Goal: Navigation & Orientation: Find specific page/section

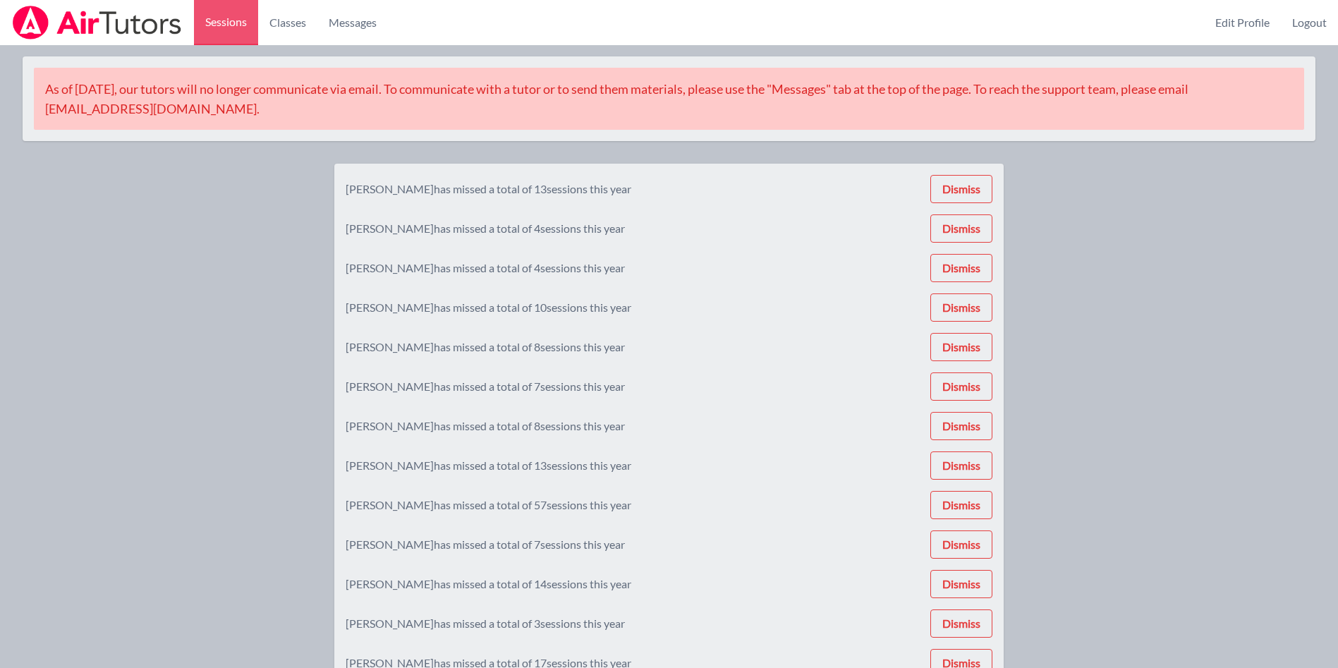
scroll to position [2, 0]
click at [359, 25] on span "Messages" at bounding box center [353, 22] width 48 height 17
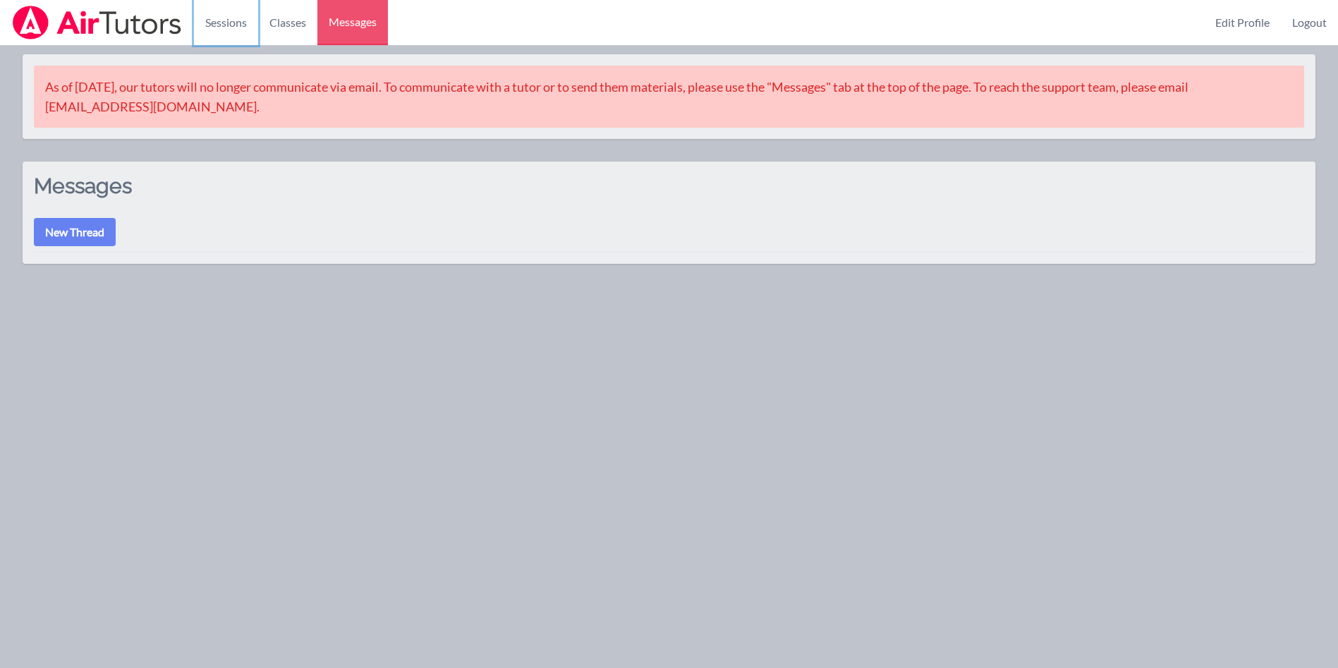
click at [234, 21] on link "Sessions" at bounding box center [226, 22] width 64 height 45
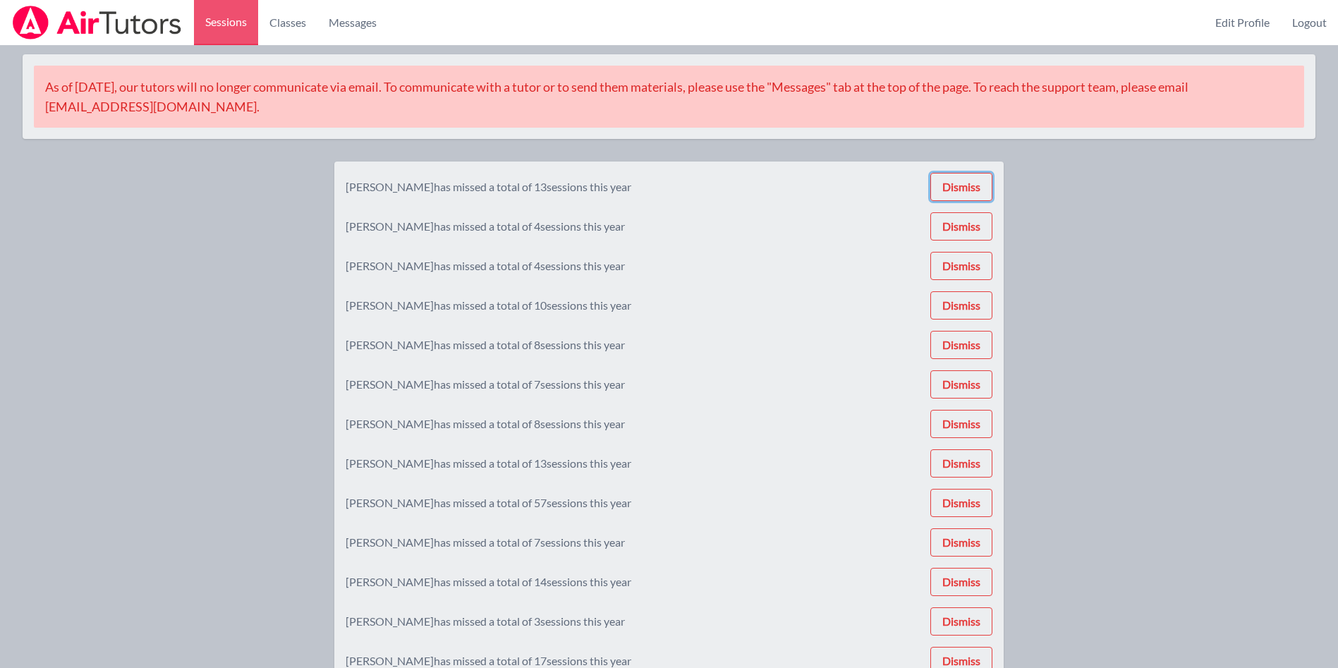
click at [973, 185] on button "Dismiss" at bounding box center [961, 187] width 62 height 28
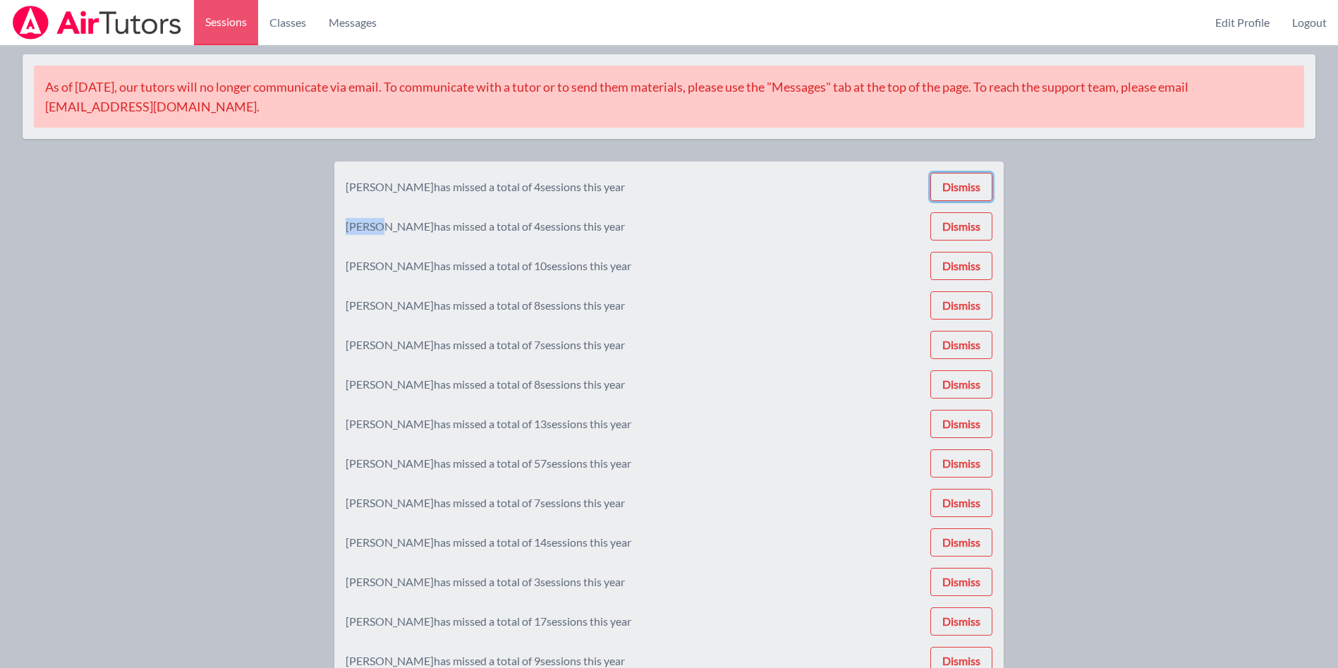
click at [973, 185] on button "Dismiss" at bounding box center [961, 187] width 62 height 28
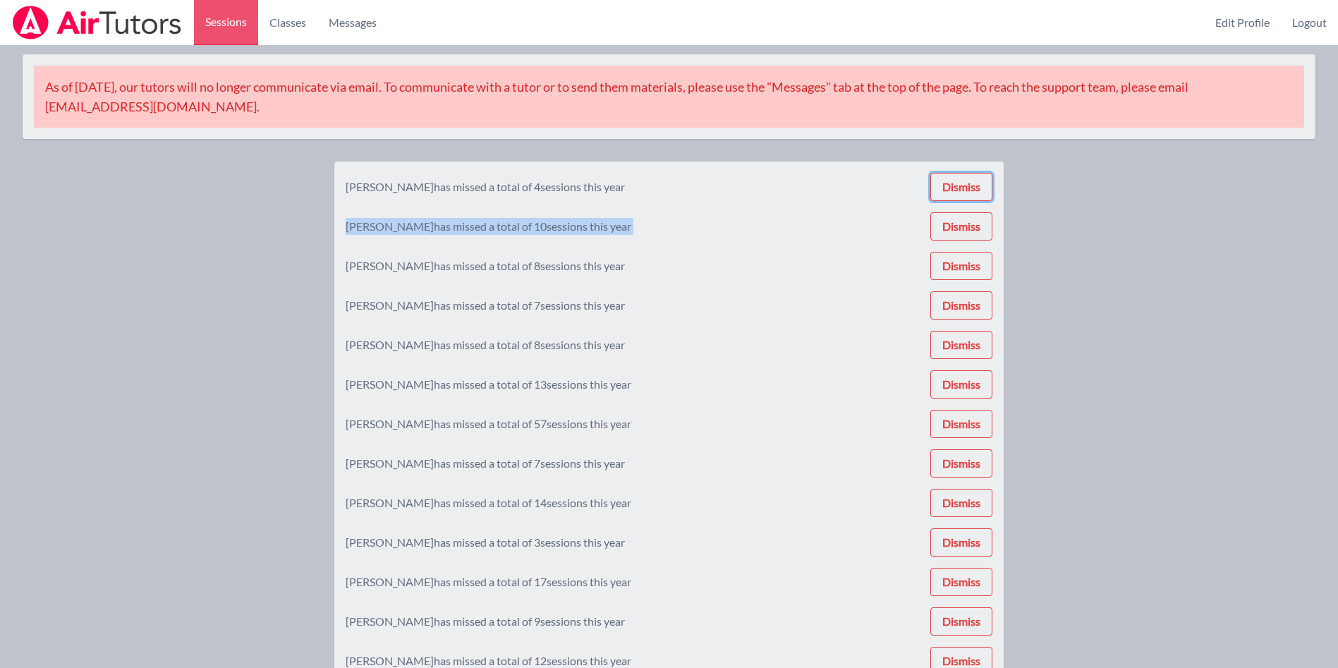
click at [973, 185] on button "Dismiss" at bounding box center [961, 187] width 62 height 28
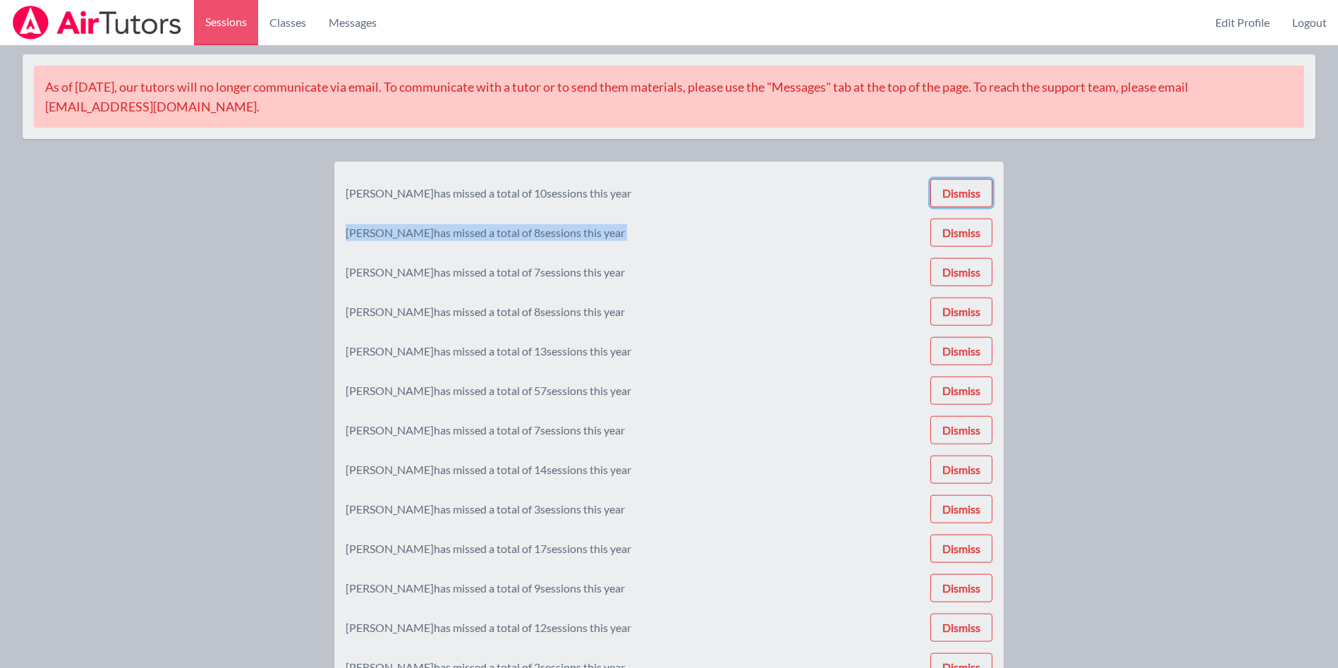
click at [973, 185] on button "Dismiss" at bounding box center [961, 193] width 62 height 28
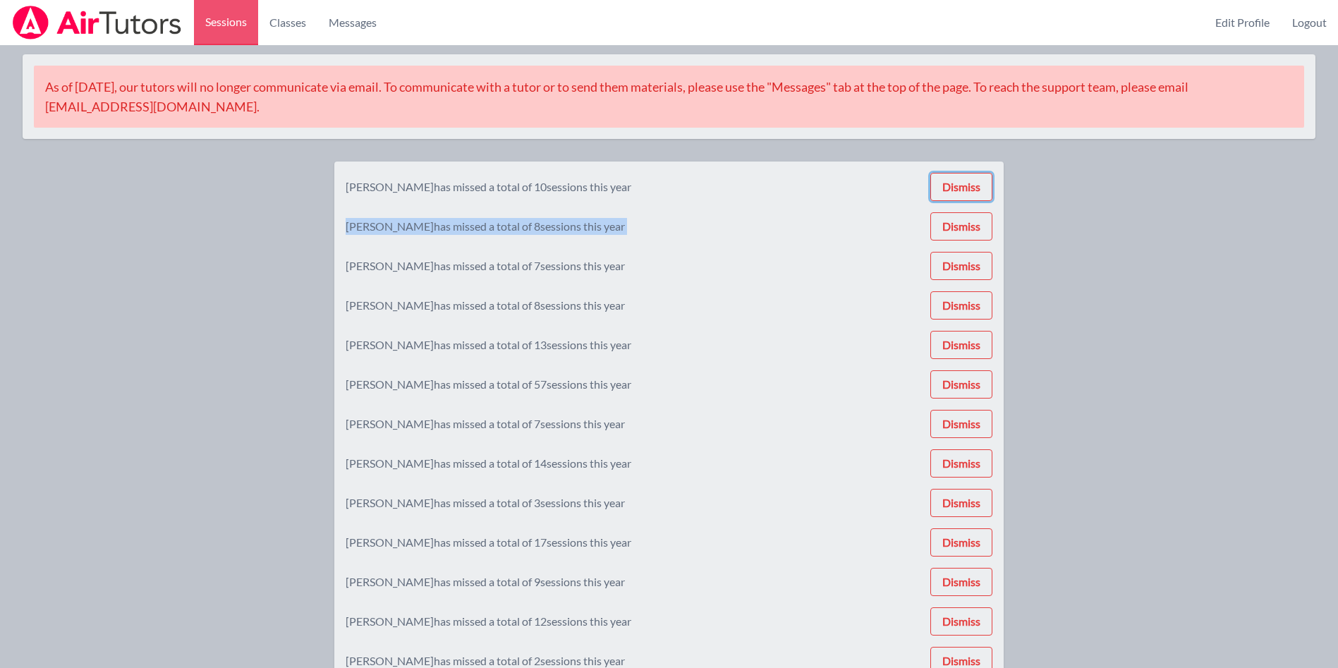
click at [973, 185] on button "Dismiss" at bounding box center [961, 187] width 62 height 28
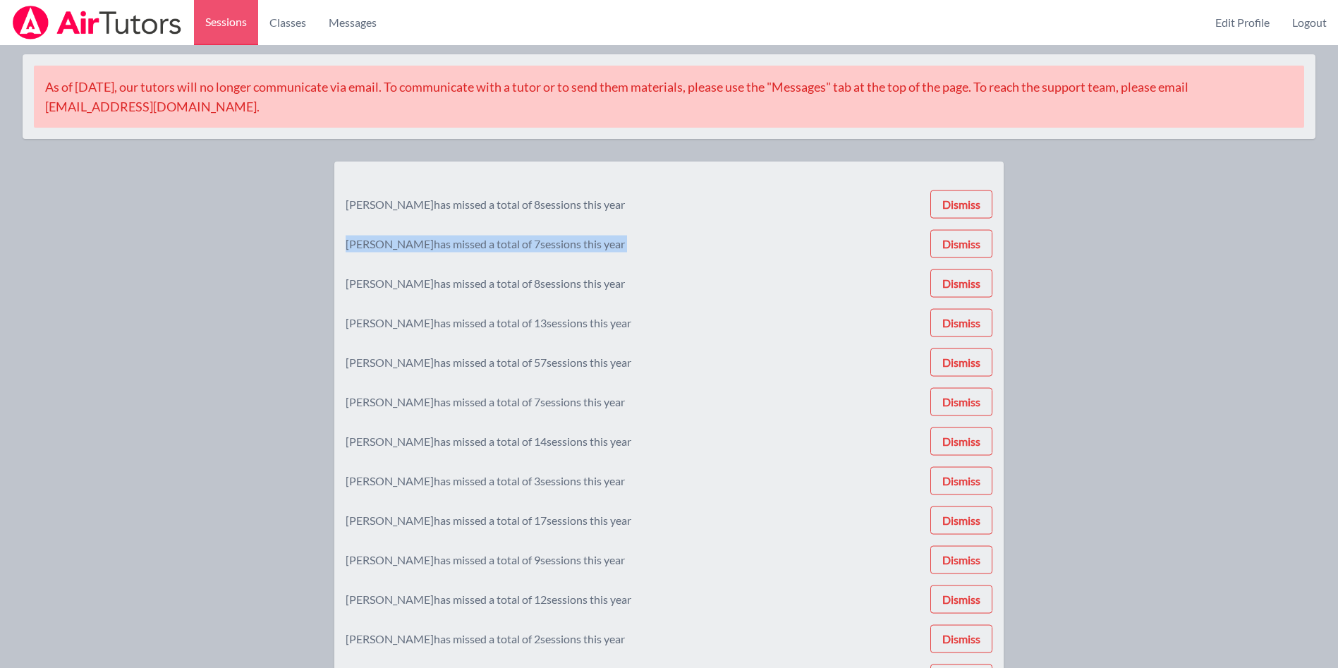
click at [973, 190] on button "Dismiss" at bounding box center [961, 204] width 62 height 28
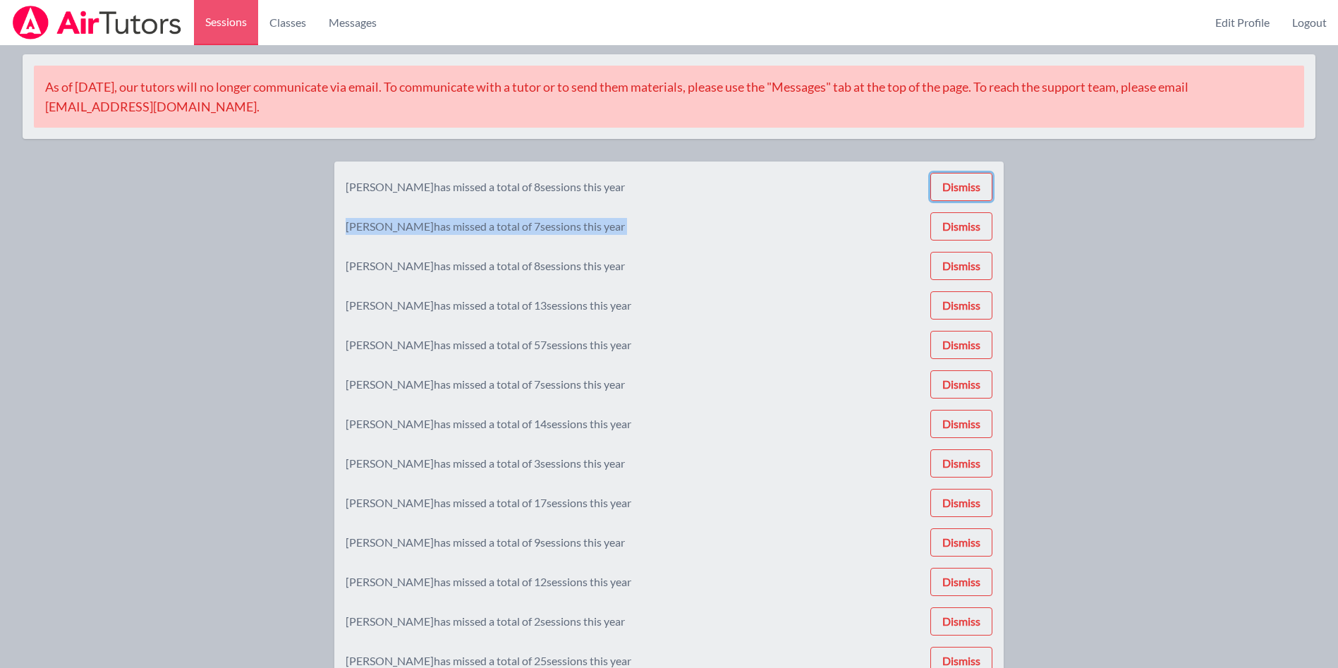
click at [973, 185] on button "Dismiss" at bounding box center [961, 187] width 62 height 28
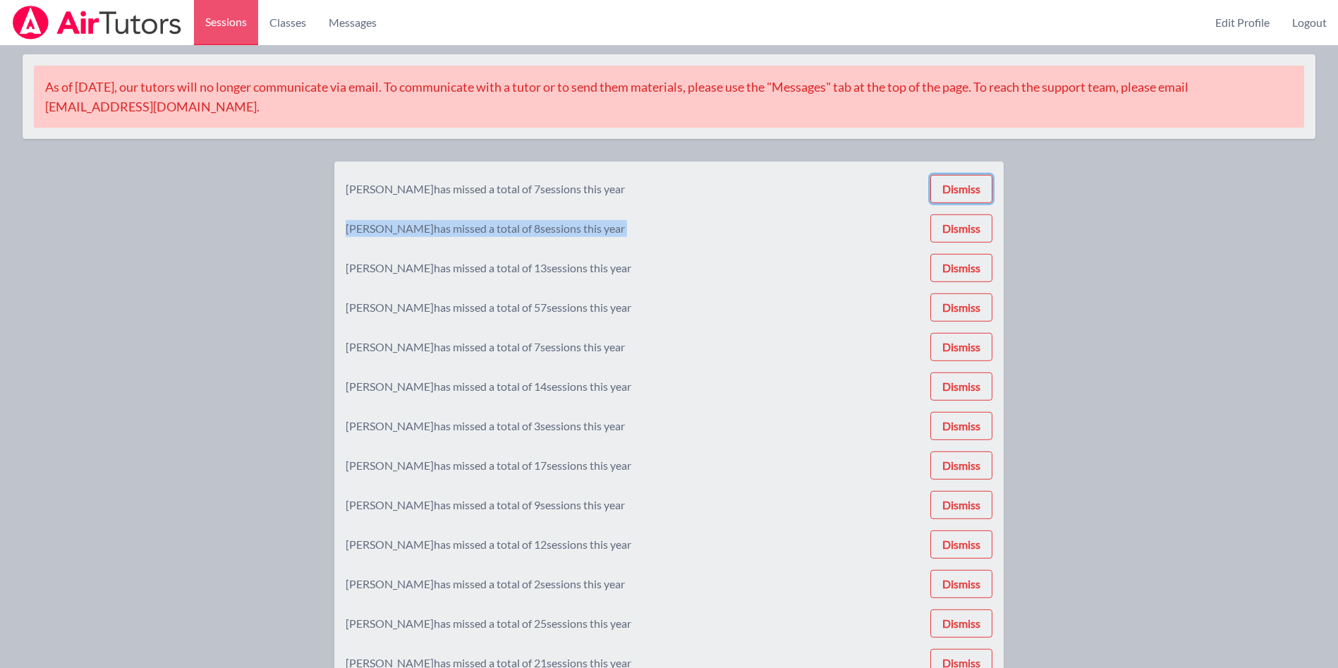
click at [973, 185] on button "Dismiss" at bounding box center [961, 189] width 62 height 28
click at [973, 185] on button "Dismiss" at bounding box center [961, 187] width 62 height 28
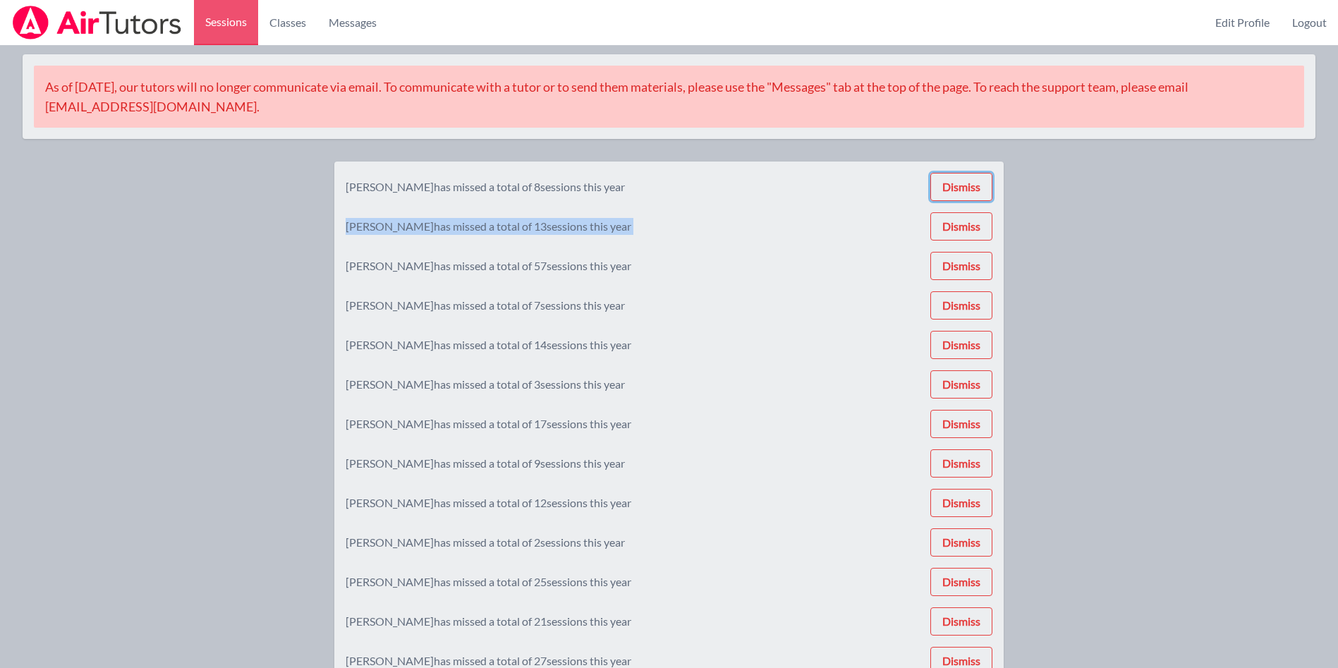
click at [973, 185] on button "Dismiss" at bounding box center [961, 187] width 62 height 28
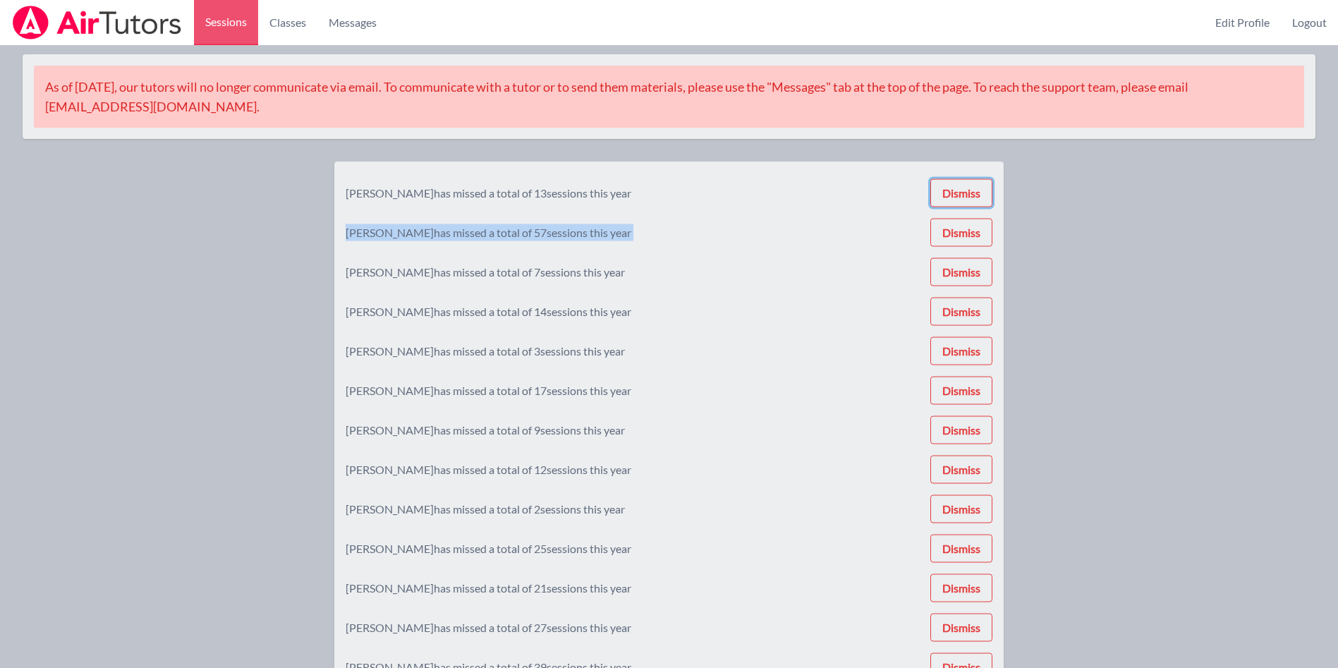
click at [973, 185] on button "Dismiss" at bounding box center [961, 193] width 62 height 28
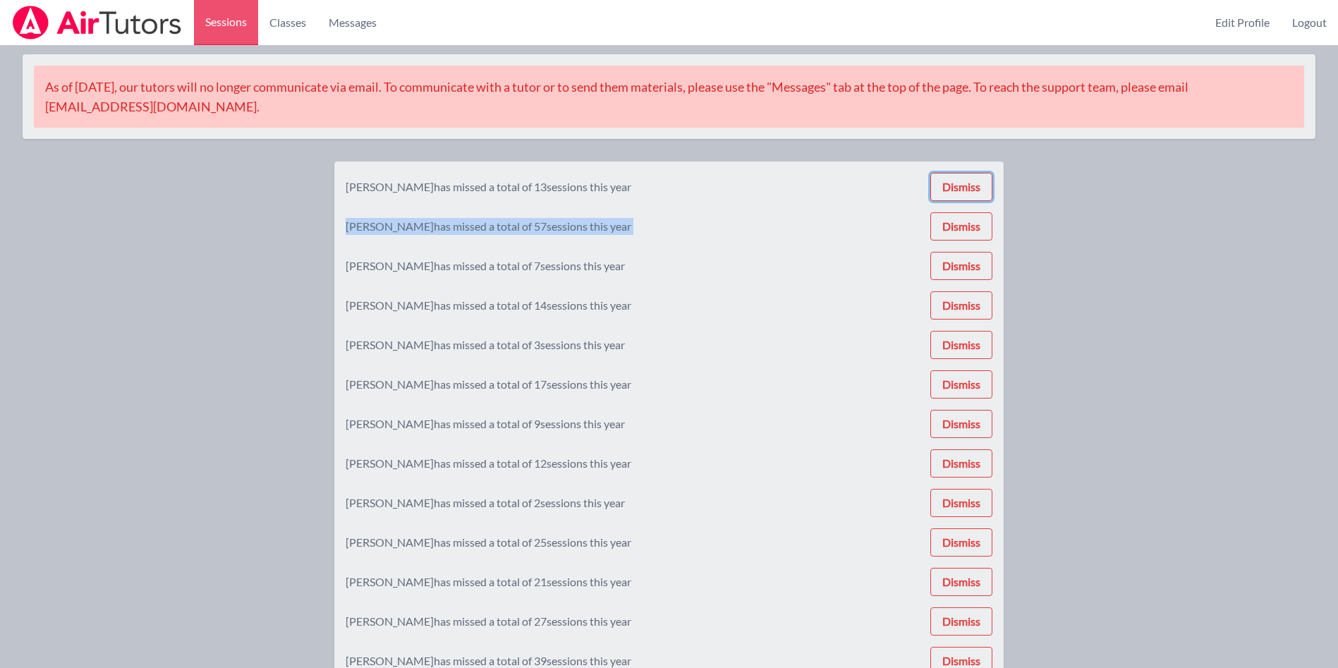
click at [973, 185] on button "Dismiss" at bounding box center [961, 187] width 62 height 28
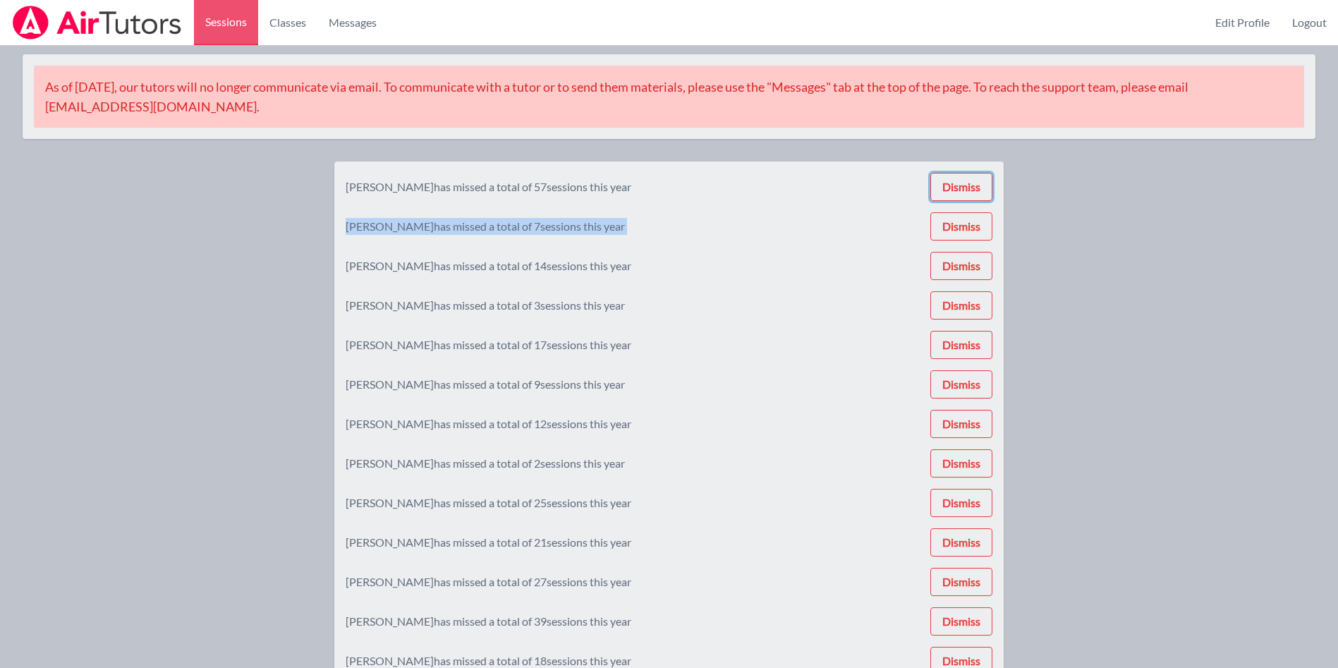
click at [973, 185] on button "Dismiss" at bounding box center [961, 187] width 62 height 28
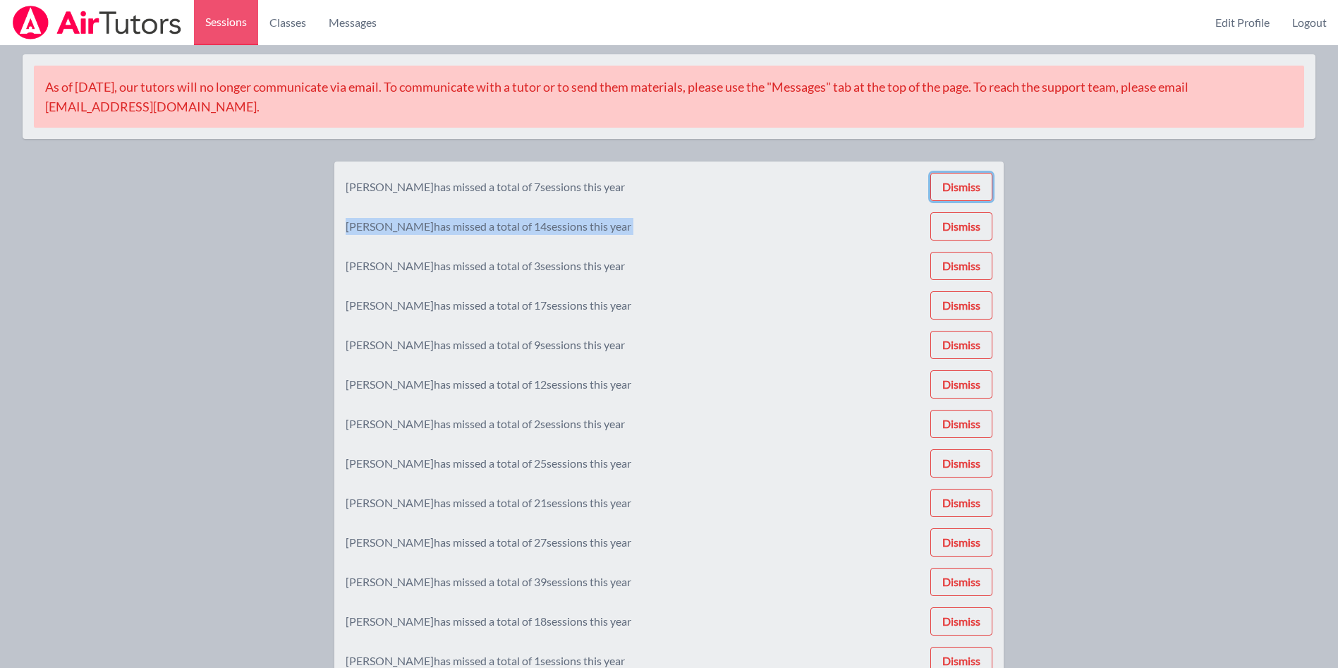
click at [973, 185] on button "Dismiss" at bounding box center [961, 187] width 62 height 28
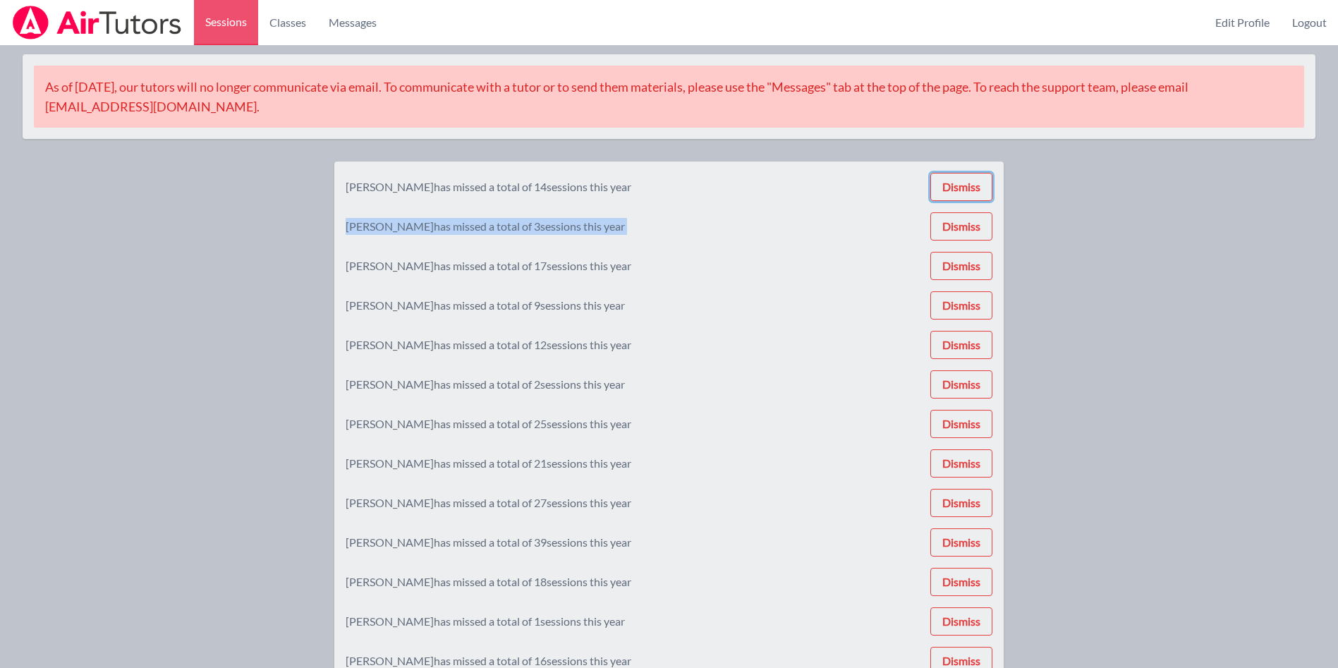
click at [973, 185] on button "Dismiss" at bounding box center [961, 187] width 62 height 28
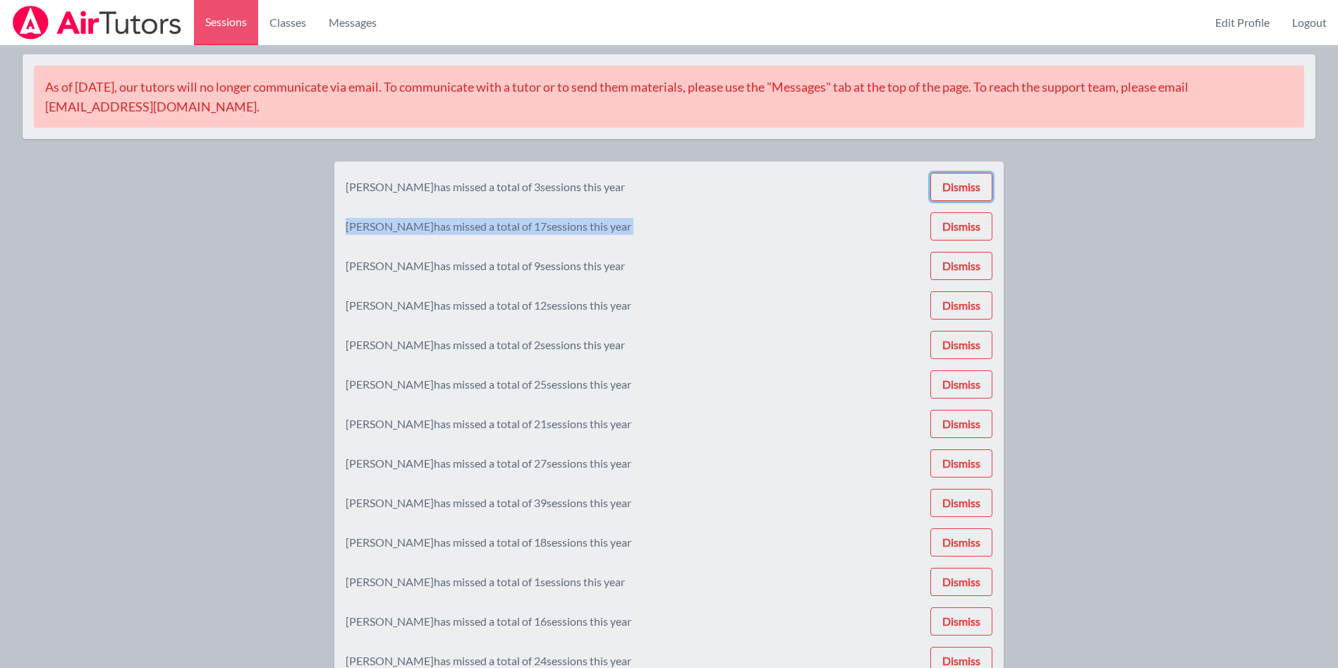
click at [973, 185] on button "Dismiss" at bounding box center [961, 187] width 62 height 28
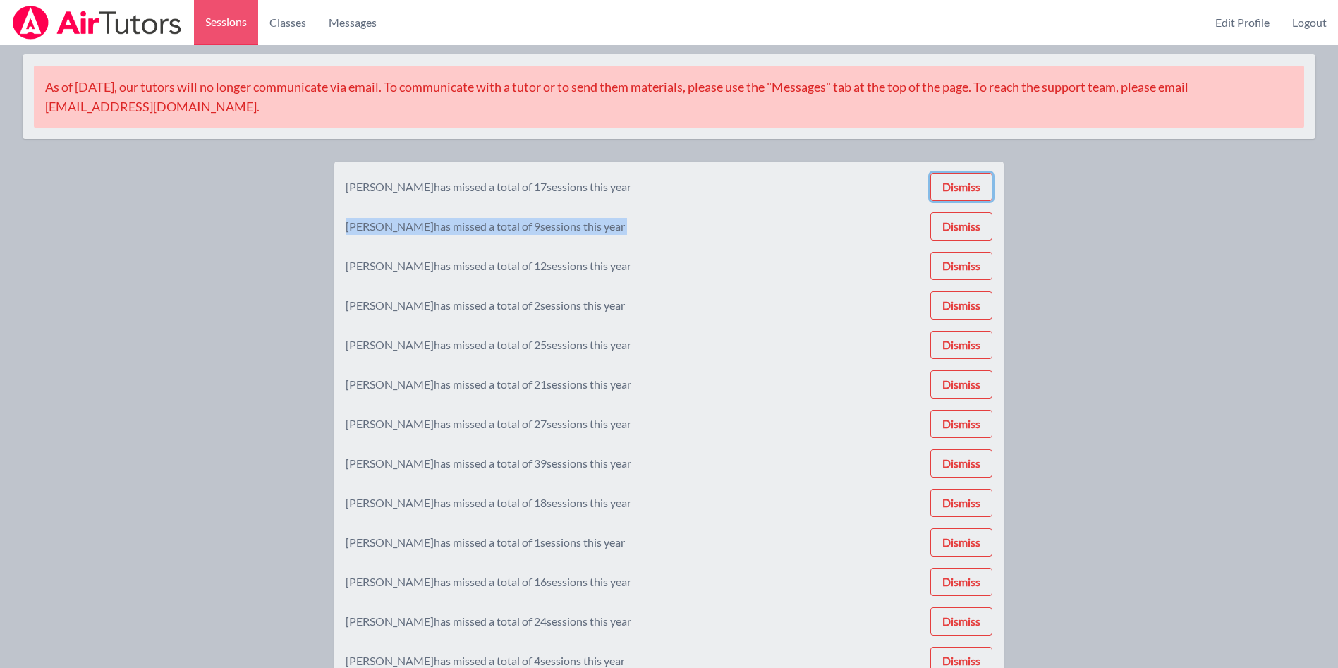
click at [973, 185] on button "Dismiss" at bounding box center [961, 187] width 62 height 28
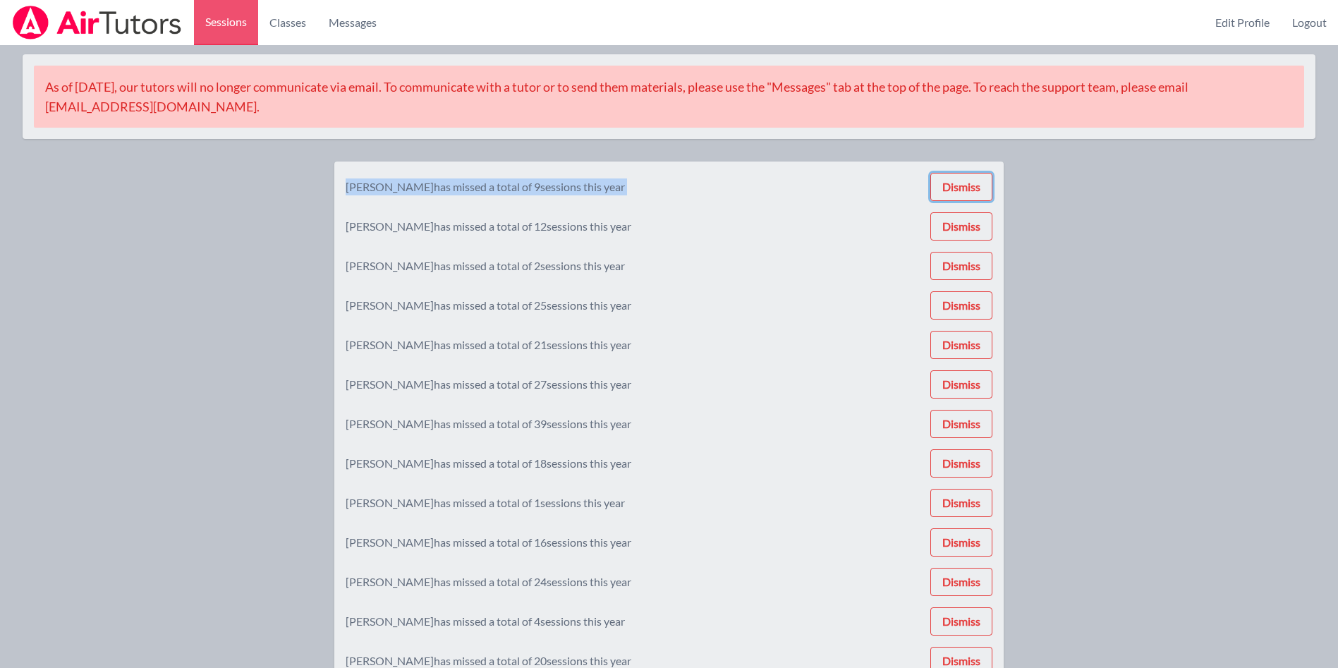
click at [973, 185] on button "Dismiss" at bounding box center [961, 187] width 62 height 28
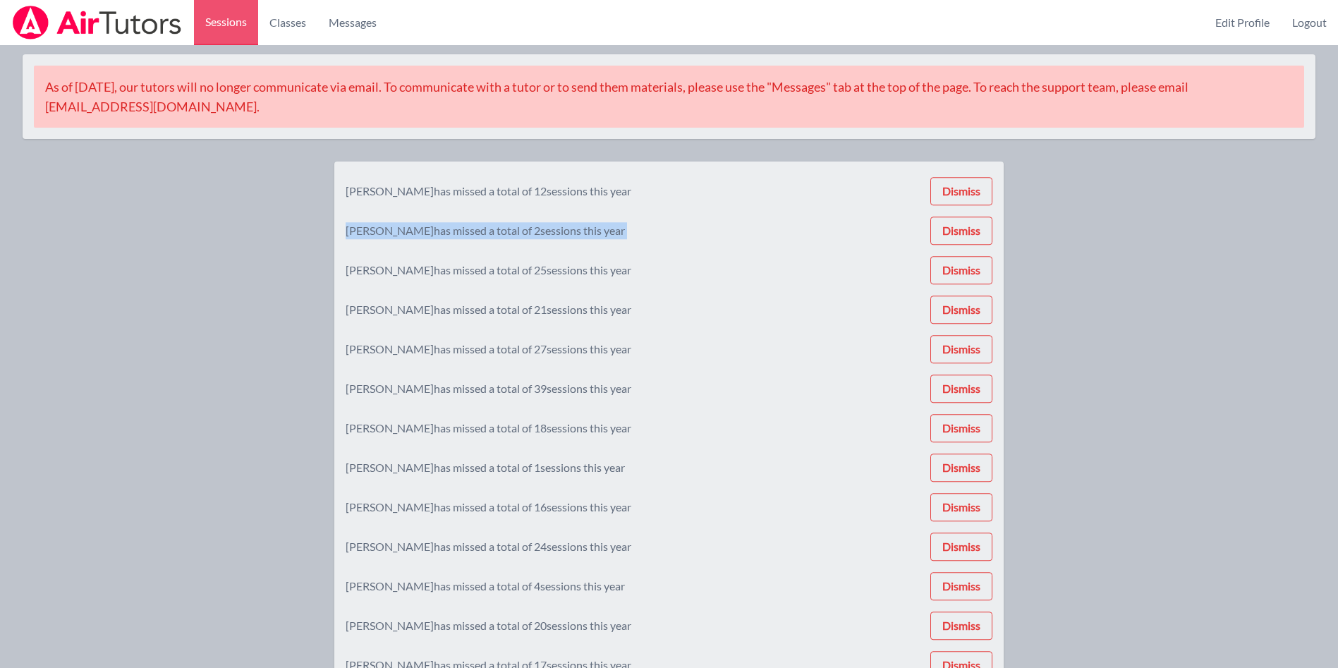
click at [973, 185] on button "Dismiss" at bounding box center [961, 191] width 62 height 28
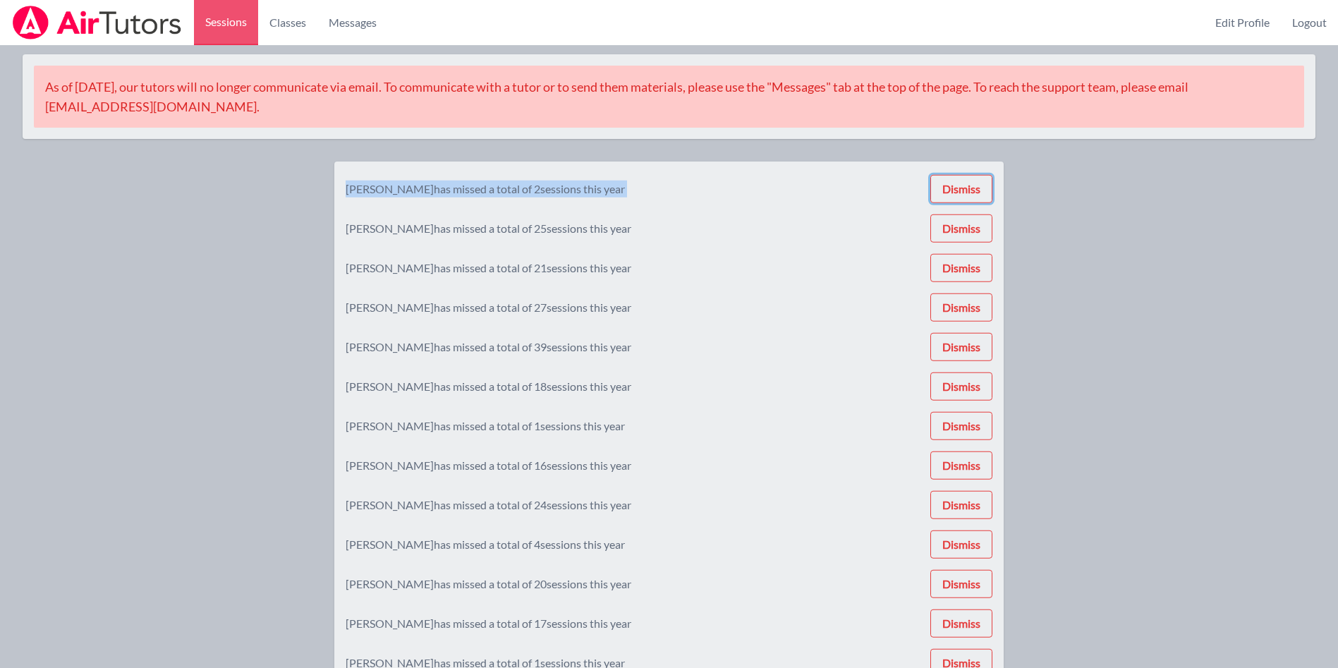
click at [973, 185] on button "Dismiss" at bounding box center [961, 189] width 62 height 28
click at [973, 185] on button "Dismiss" at bounding box center [961, 190] width 62 height 28
click at [973, 185] on button "Dismiss" at bounding box center [961, 193] width 62 height 28
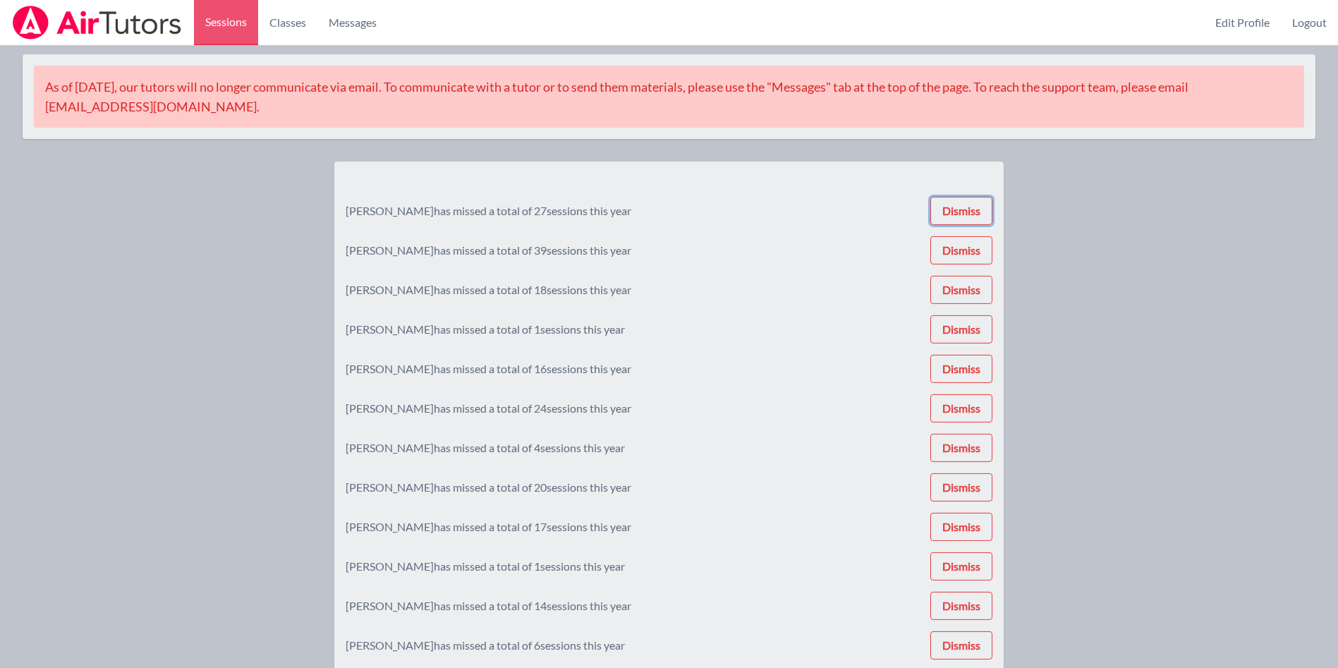
click at [973, 197] on button "Dismiss" at bounding box center [961, 211] width 62 height 28
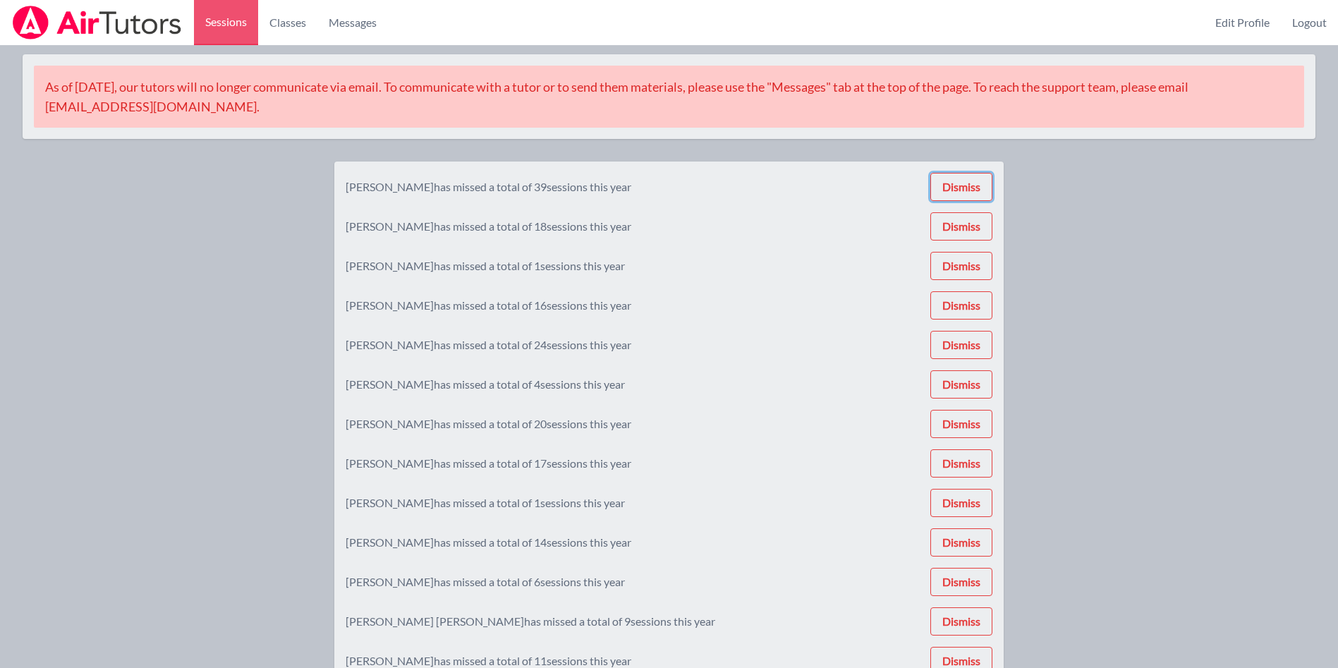
click at [973, 185] on button "Dismiss" at bounding box center [961, 187] width 62 height 28
click at [973, 185] on button "Dismiss" at bounding box center [961, 189] width 62 height 28
click at [973, 185] on button "Dismiss" at bounding box center [961, 187] width 62 height 28
click at [973, 185] on button "Dismiss" at bounding box center [961, 189] width 62 height 28
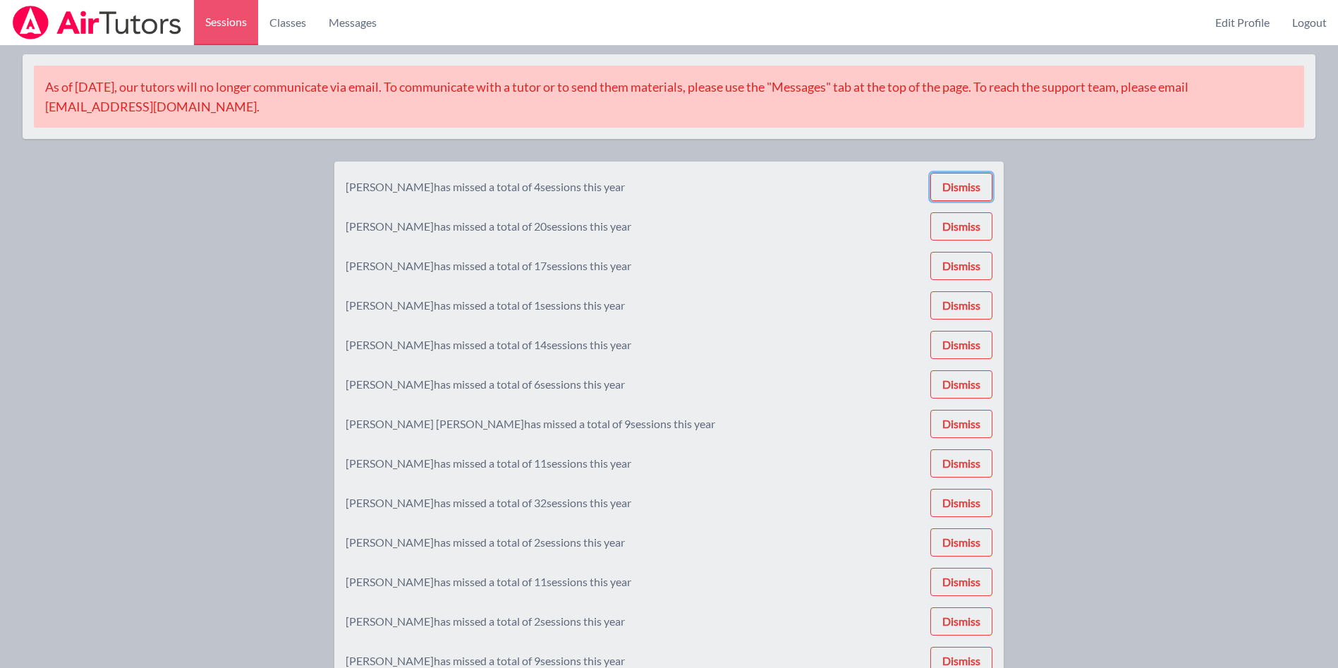
click at [973, 185] on button "Dismiss" at bounding box center [961, 187] width 62 height 28
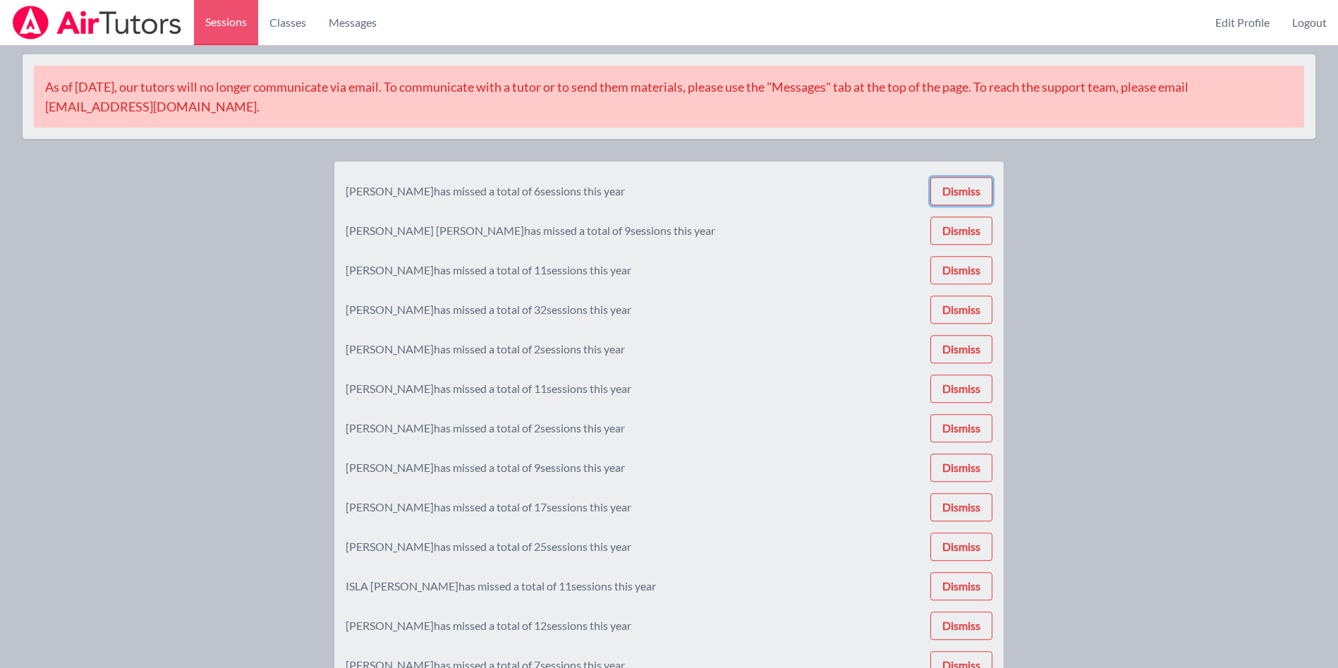
click at [973, 185] on button "Dismiss" at bounding box center [961, 191] width 62 height 28
click at [973, 185] on button "Dismiss" at bounding box center [961, 187] width 62 height 28
click at [973, 185] on button "Dismiss" at bounding box center [961, 195] width 62 height 28
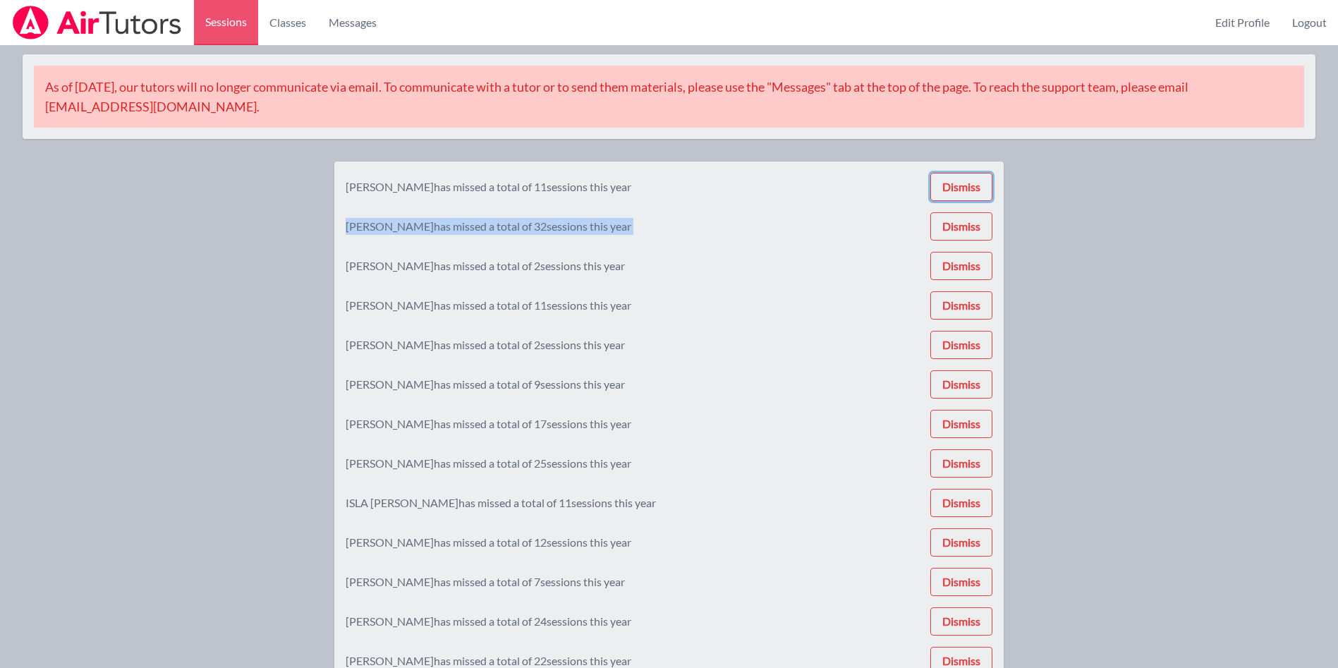
click at [973, 185] on button "Dismiss" at bounding box center [961, 187] width 62 height 28
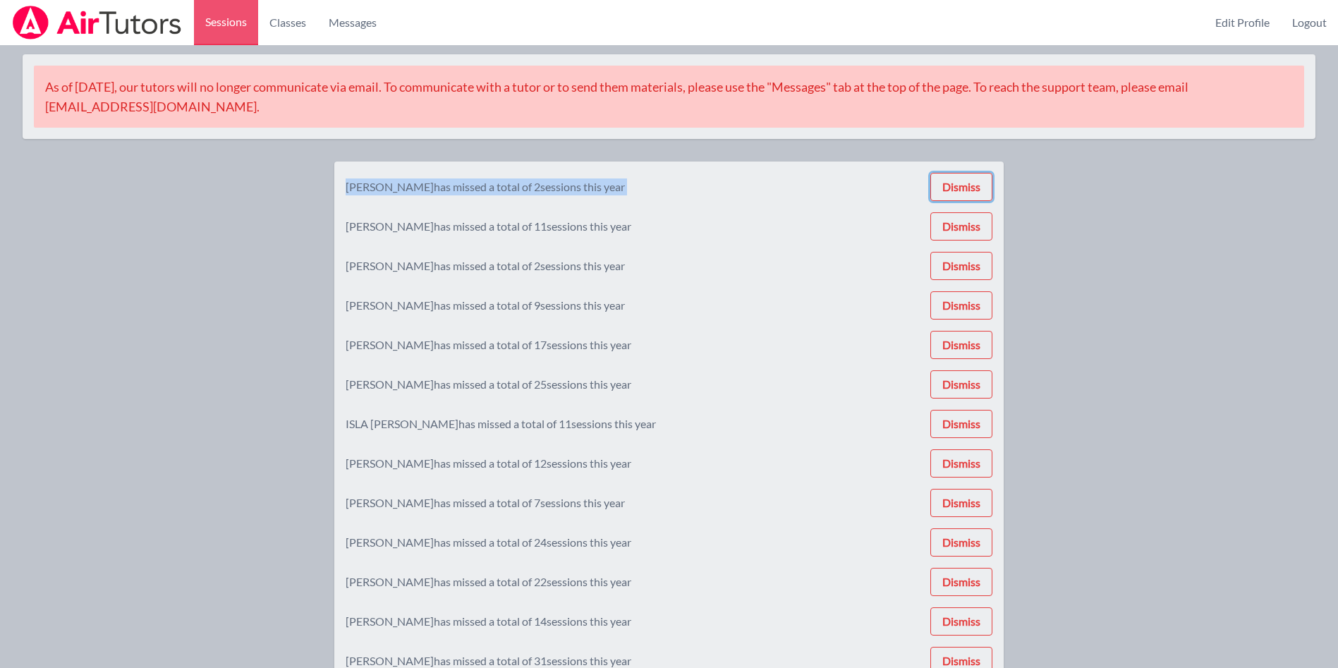
click at [973, 185] on button "Dismiss" at bounding box center [961, 187] width 62 height 28
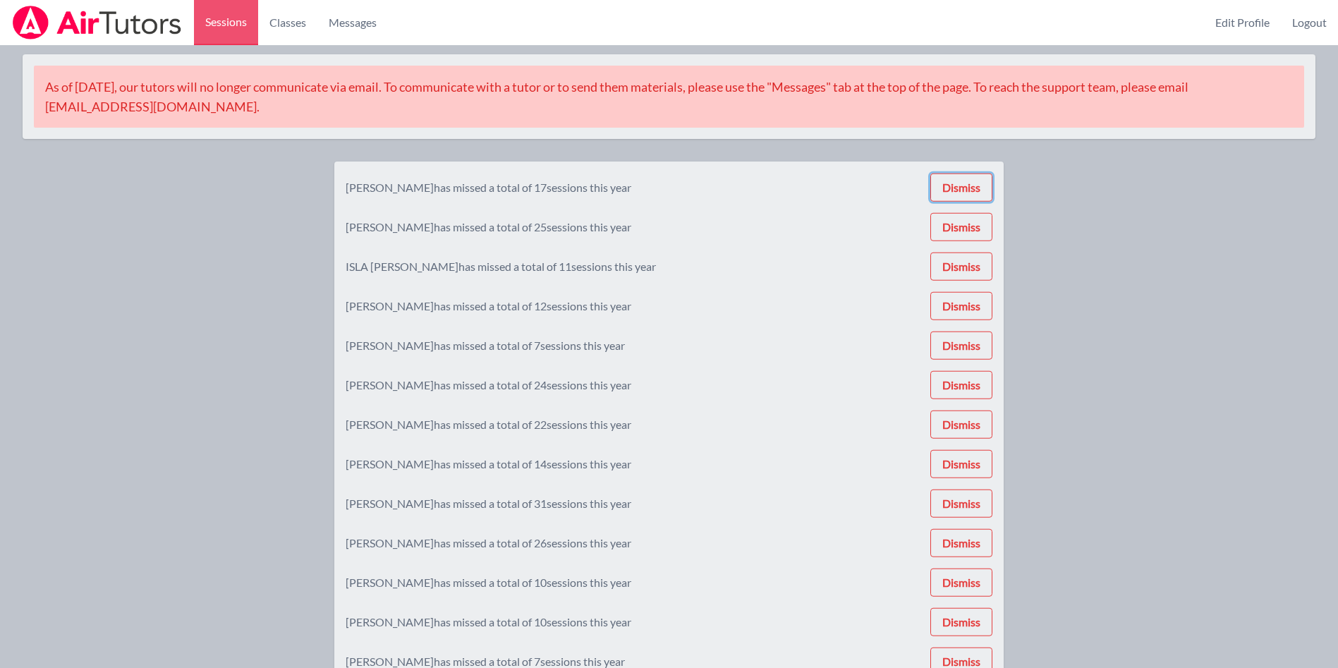
click at [973, 185] on button "Dismiss" at bounding box center [961, 187] width 62 height 28
click at [973, 185] on button "Dismiss" at bounding box center [961, 189] width 62 height 28
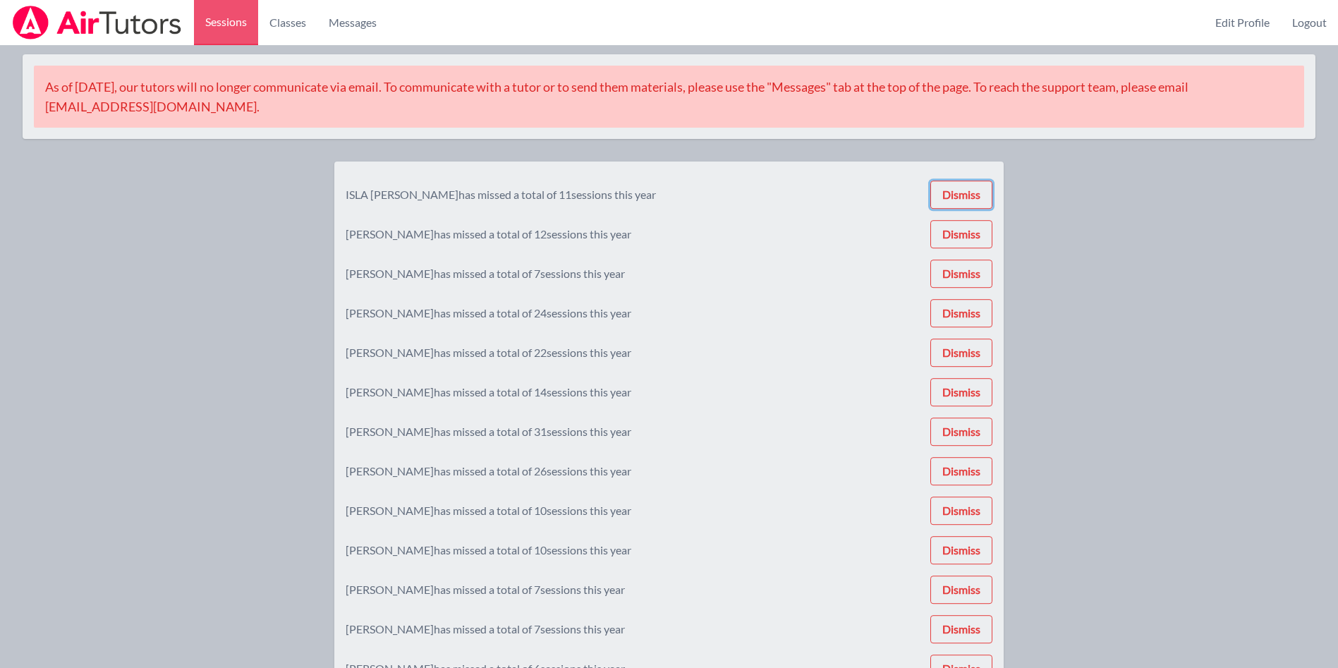
click at [973, 185] on button "Dismiss" at bounding box center [961, 195] width 62 height 28
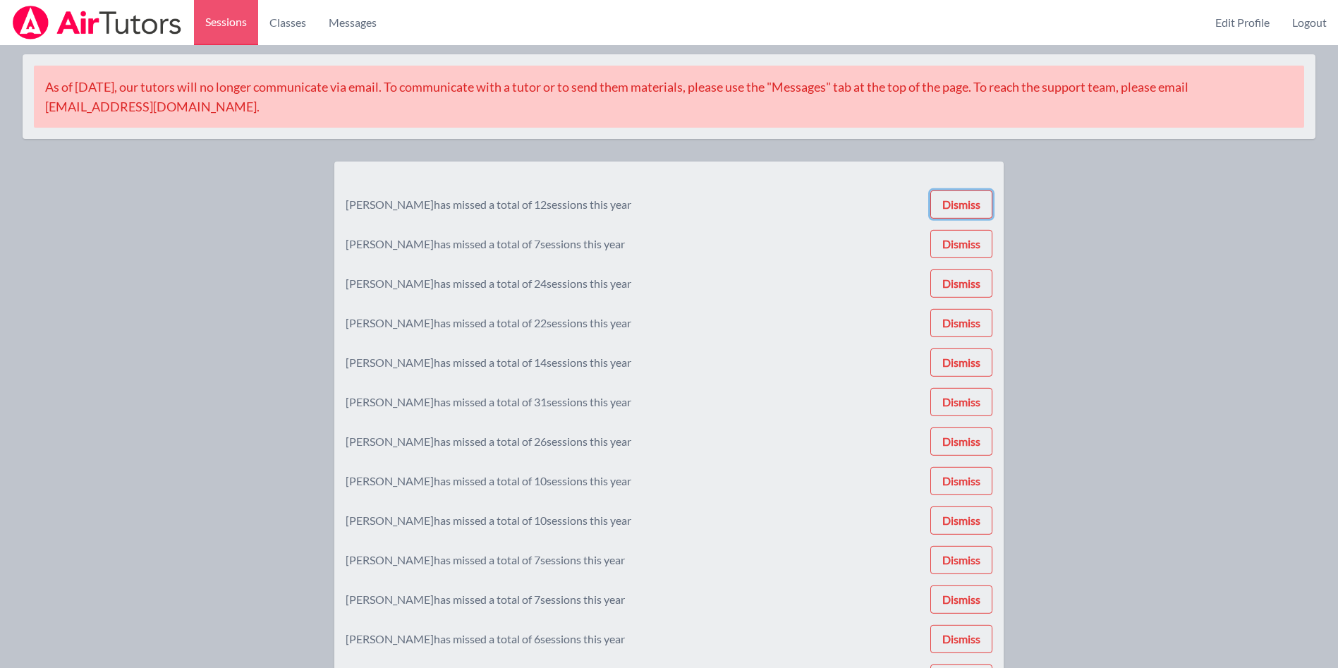
click at [973, 190] on button "Dismiss" at bounding box center [961, 204] width 62 height 28
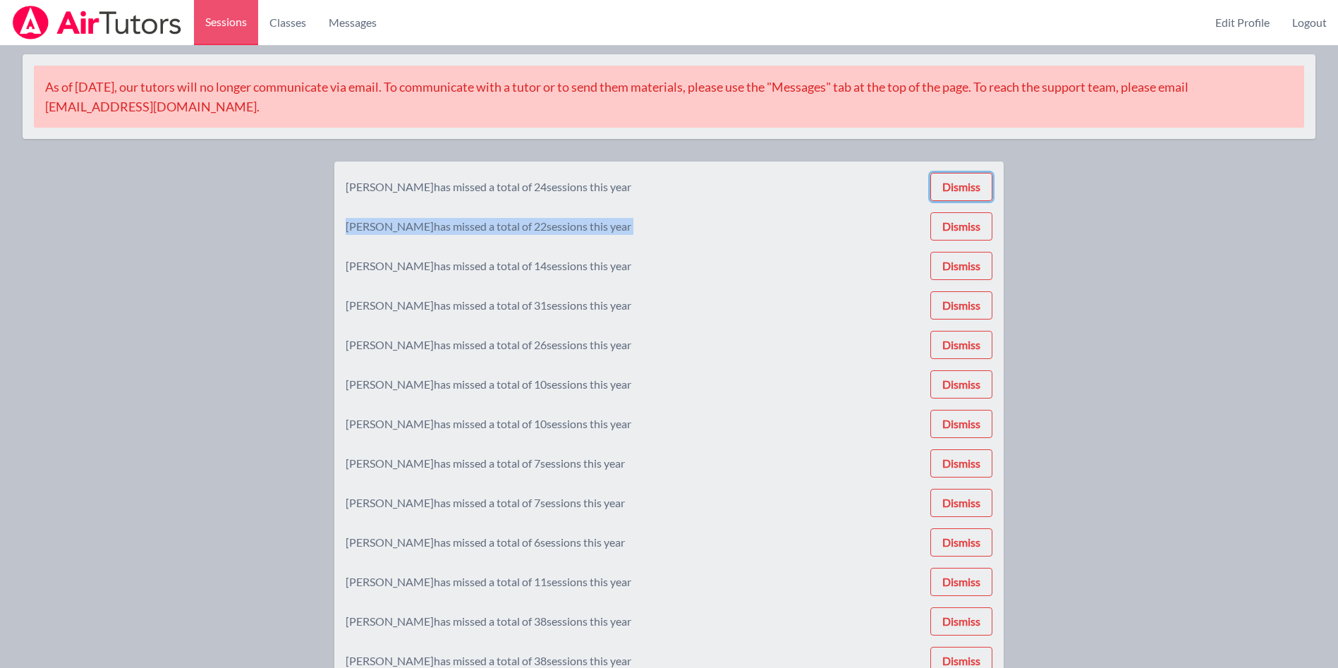
click at [973, 185] on button "Dismiss" at bounding box center [961, 187] width 62 height 28
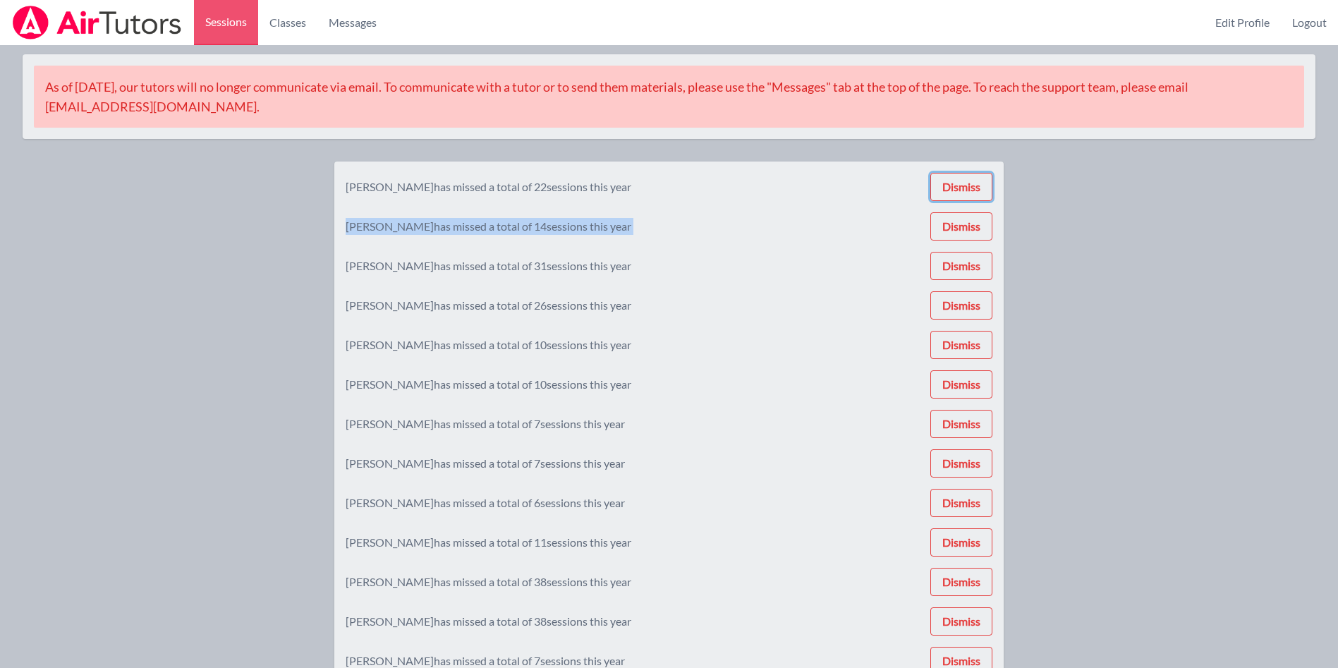
click at [973, 185] on button "Dismiss" at bounding box center [961, 187] width 62 height 28
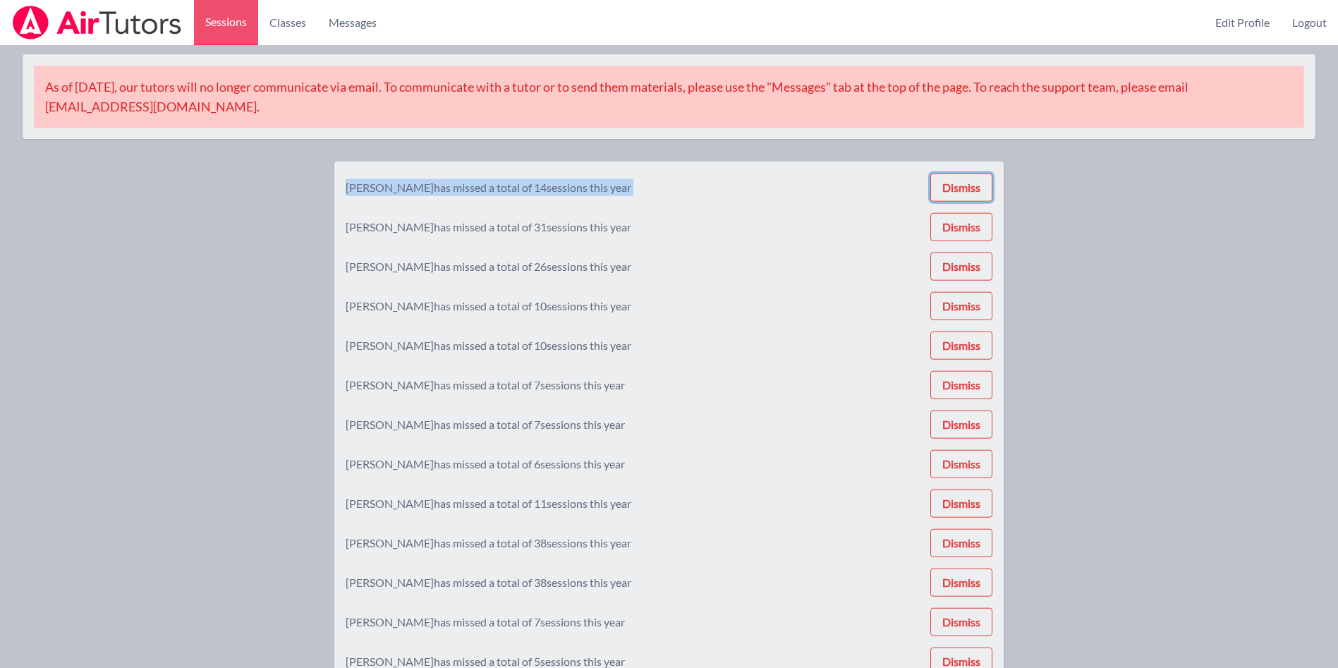
click at [973, 185] on button "Dismiss" at bounding box center [961, 187] width 62 height 28
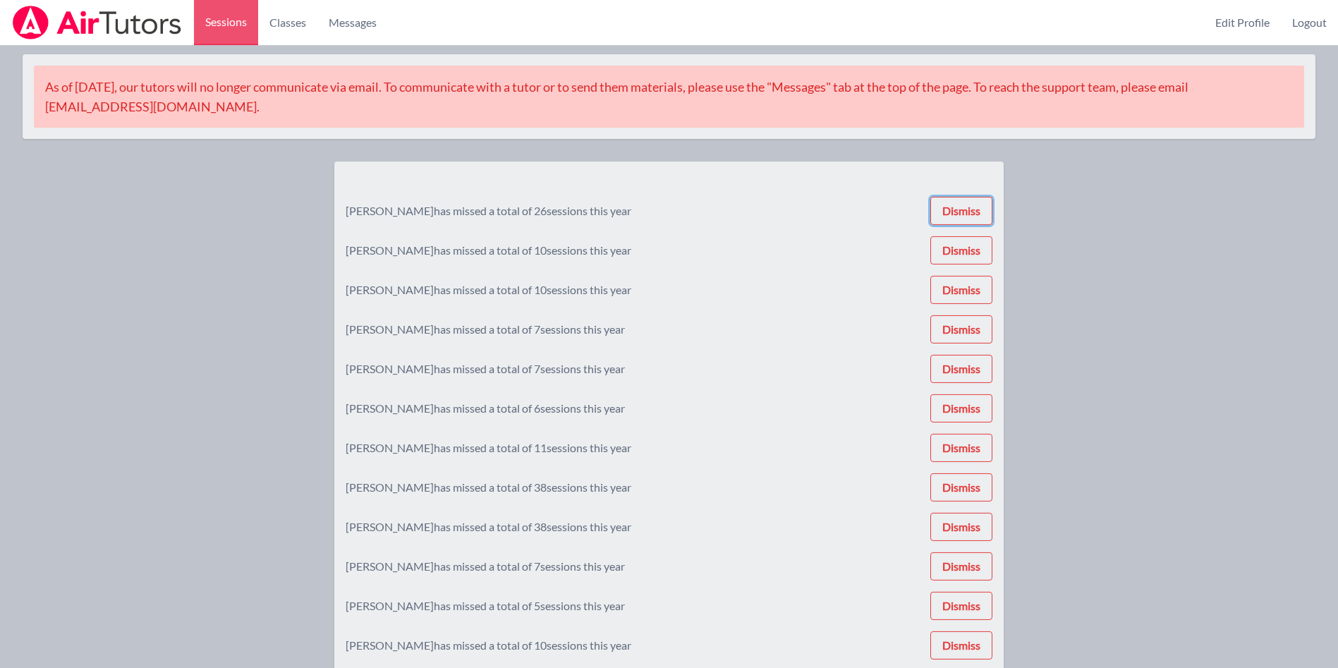
click at [973, 197] on button "Dismiss" at bounding box center [961, 211] width 62 height 28
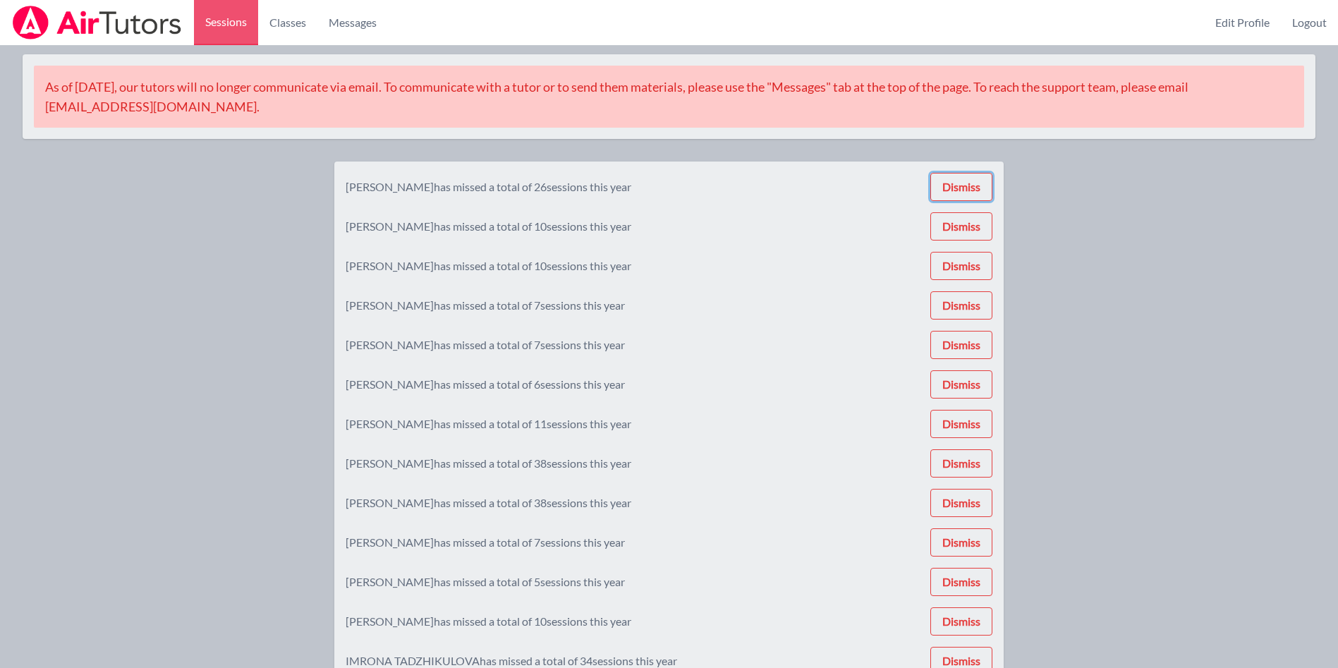
click at [973, 185] on button "Dismiss" at bounding box center [961, 187] width 62 height 28
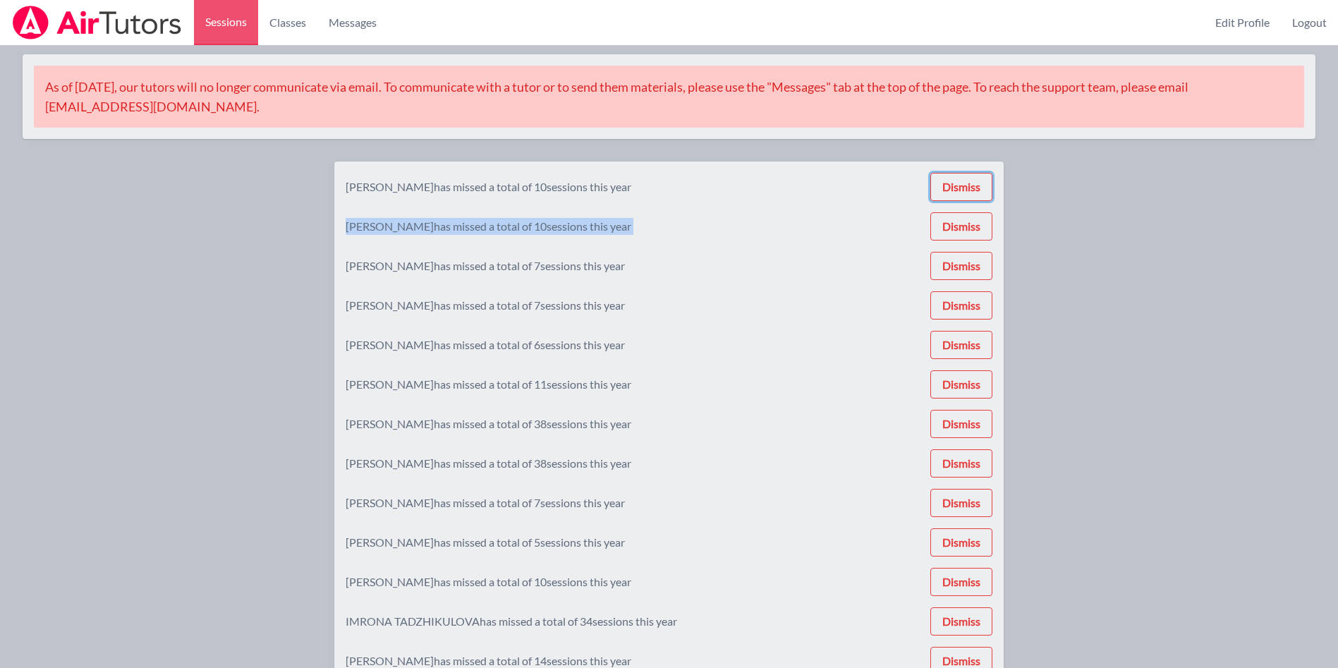
click at [973, 185] on button "Dismiss" at bounding box center [961, 187] width 62 height 28
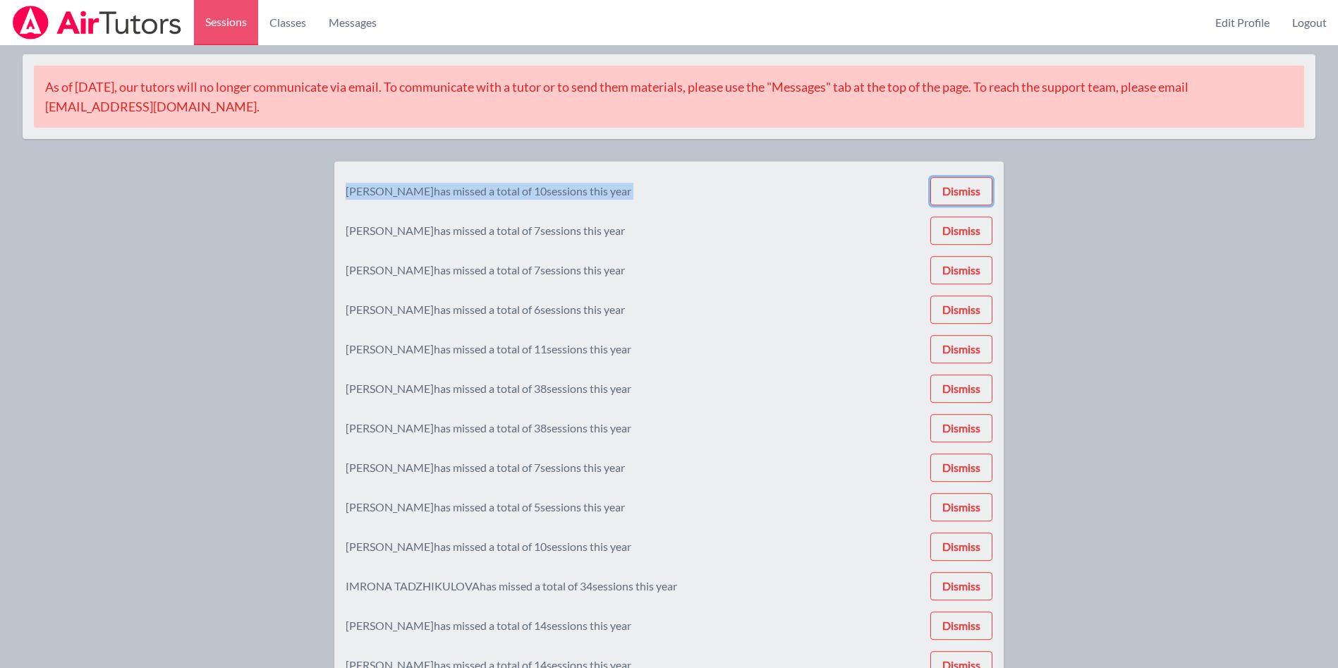
click at [973, 185] on button "Dismiss" at bounding box center [961, 191] width 62 height 28
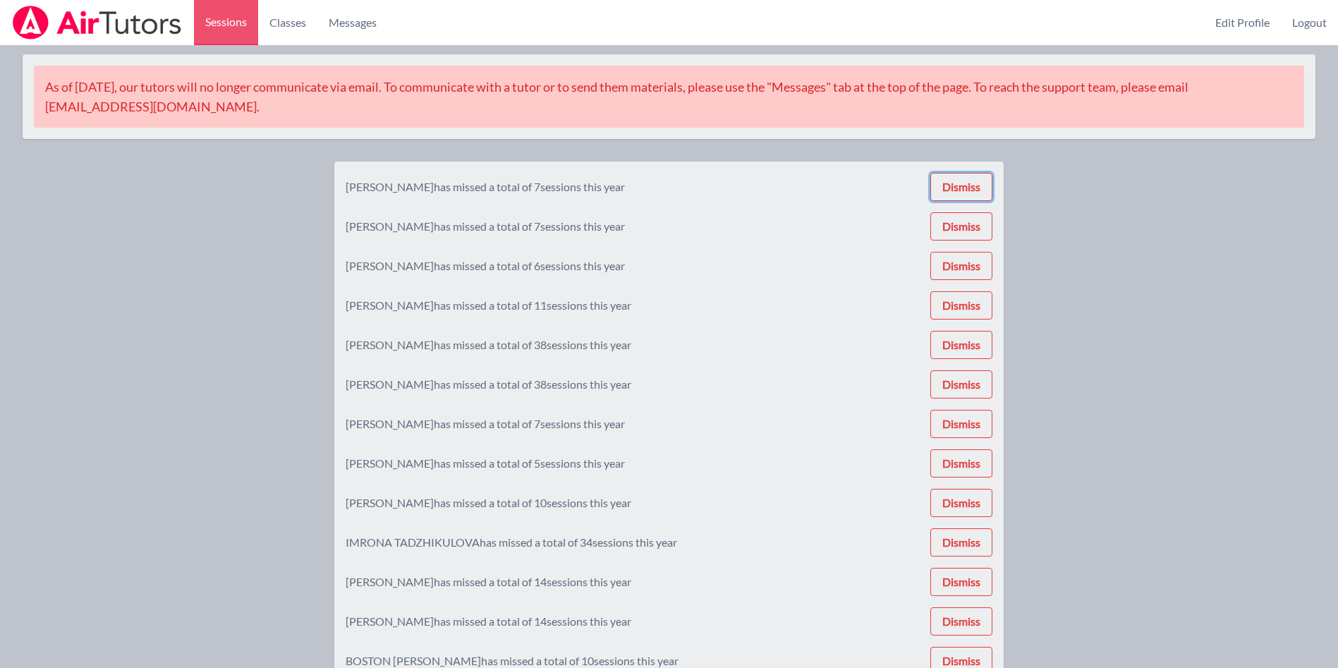
click at [973, 185] on button "Dismiss" at bounding box center [961, 187] width 62 height 28
click at [973, 185] on button "Dismiss" at bounding box center [961, 191] width 62 height 28
click at [973, 185] on button "Dismiss" at bounding box center [961, 187] width 62 height 28
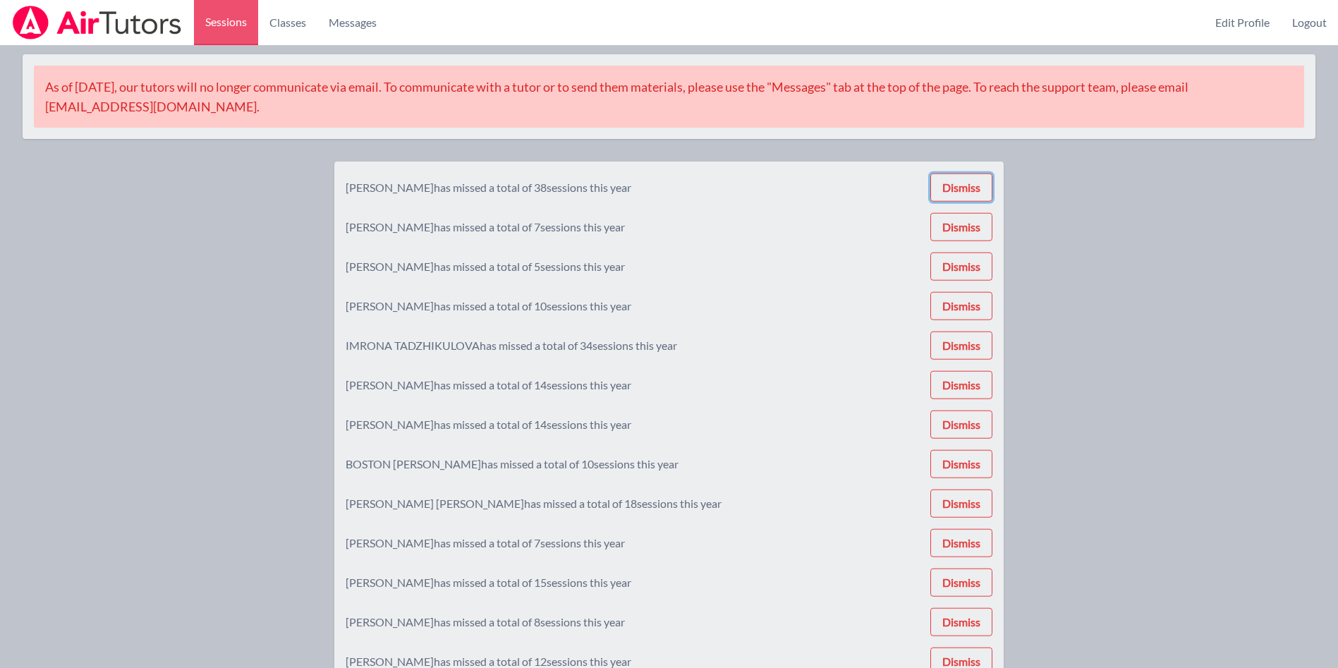
click at [973, 185] on button "Dismiss" at bounding box center [961, 187] width 62 height 28
click at [973, 185] on button "Dismiss" at bounding box center [961, 191] width 62 height 28
click at [973, 185] on button "Dismiss" at bounding box center [961, 187] width 62 height 28
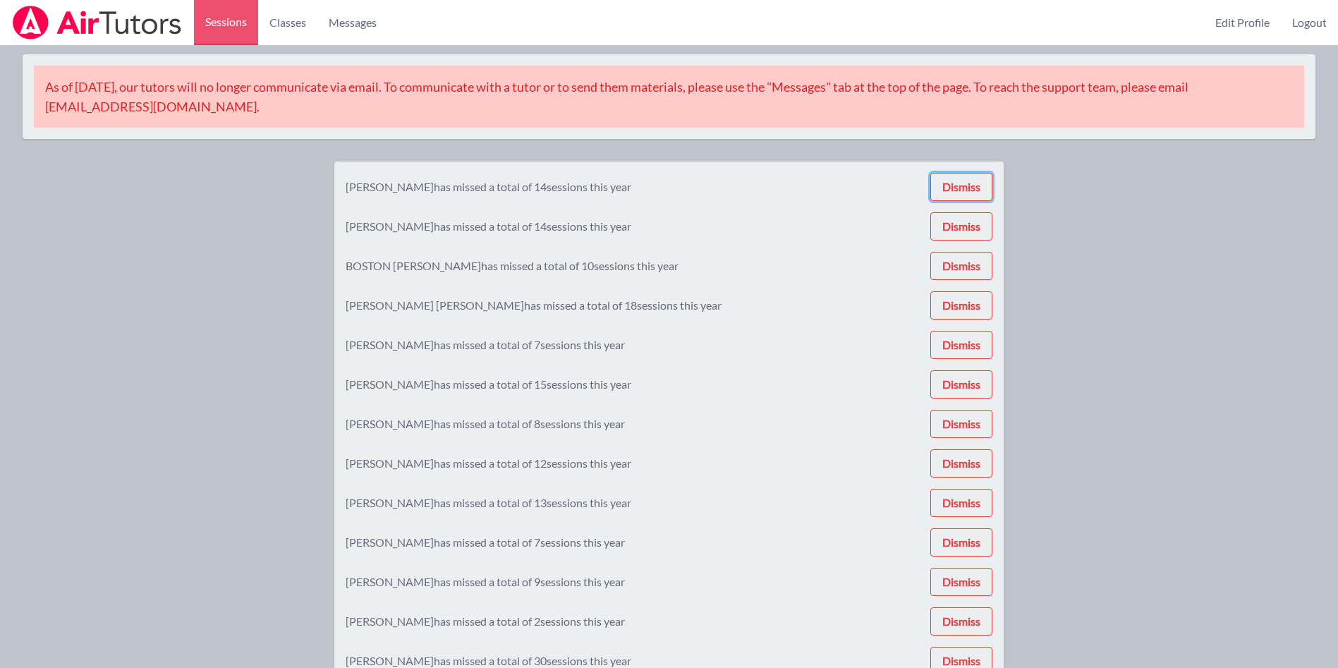
click at [973, 185] on button "Dismiss" at bounding box center [961, 187] width 62 height 28
click at [973, 185] on button "Dismiss" at bounding box center [961, 189] width 62 height 28
click at [973, 185] on button "Dismiss" at bounding box center [961, 187] width 62 height 28
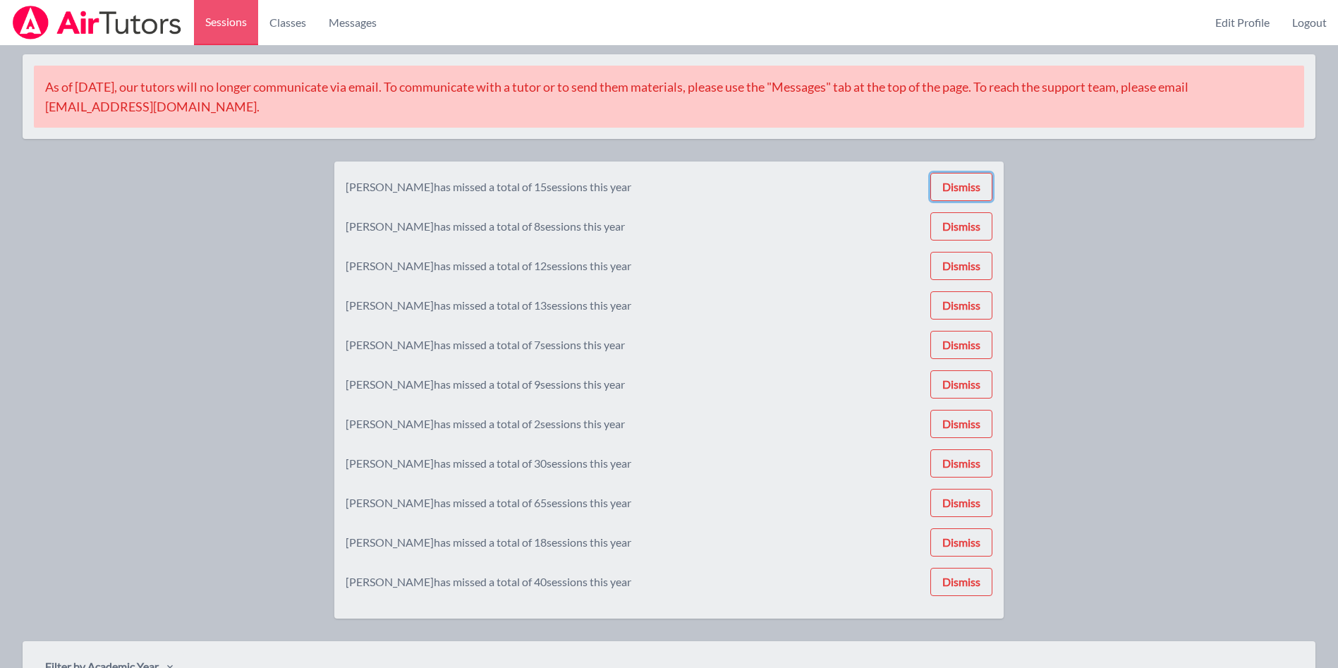
click at [973, 185] on button "Dismiss" at bounding box center [961, 187] width 62 height 28
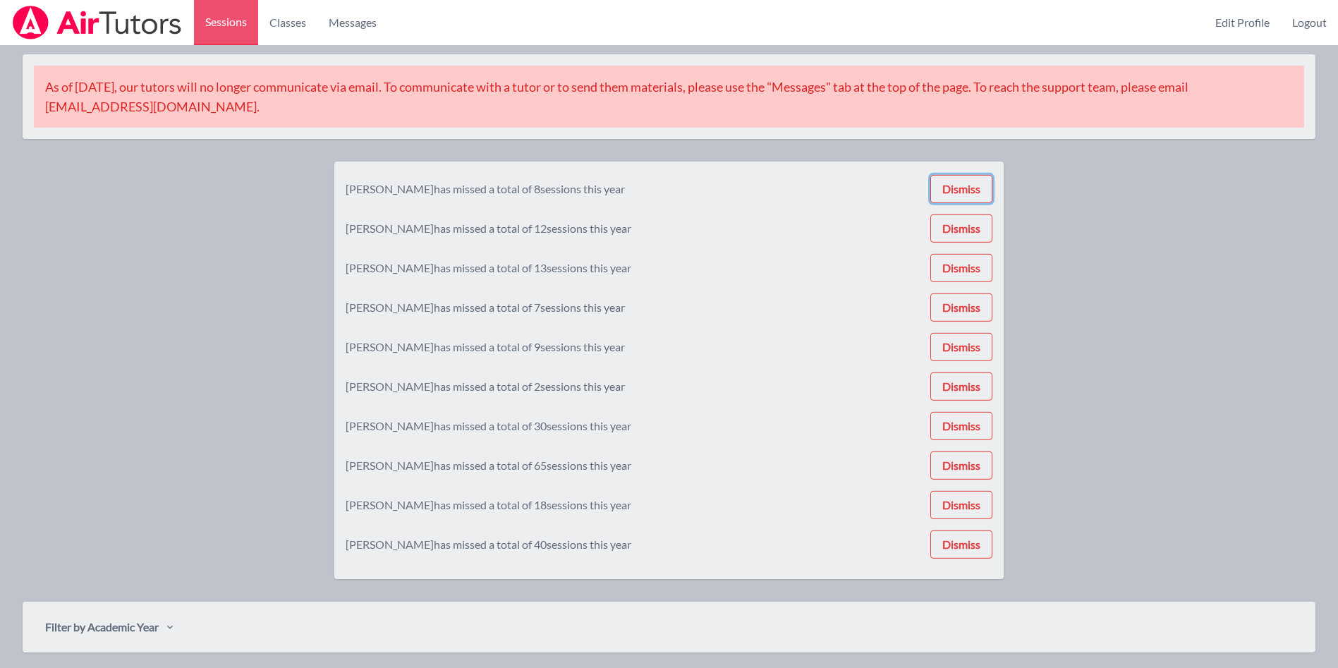
click at [973, 185] on button "Dismiss" at bounding box center [961, 189] width 62 height 28
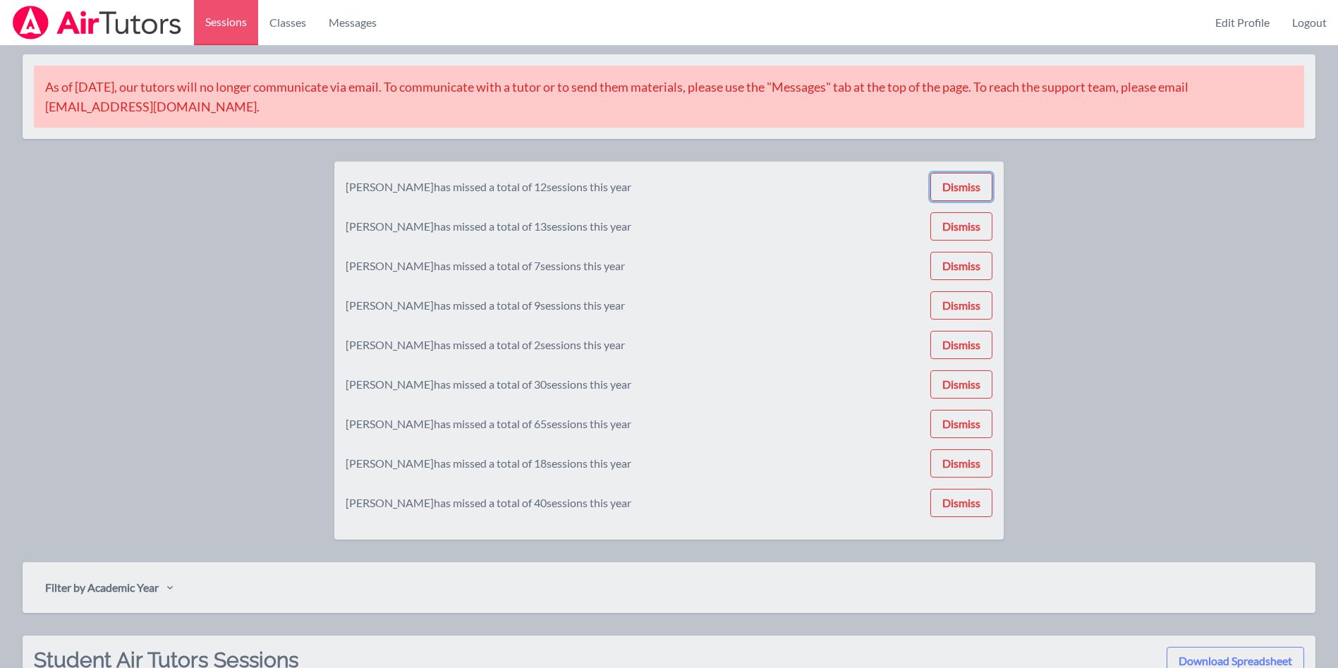
click at [973, 185] on button "Dismiss" at bounding box center [961, 187] width 62 height 28
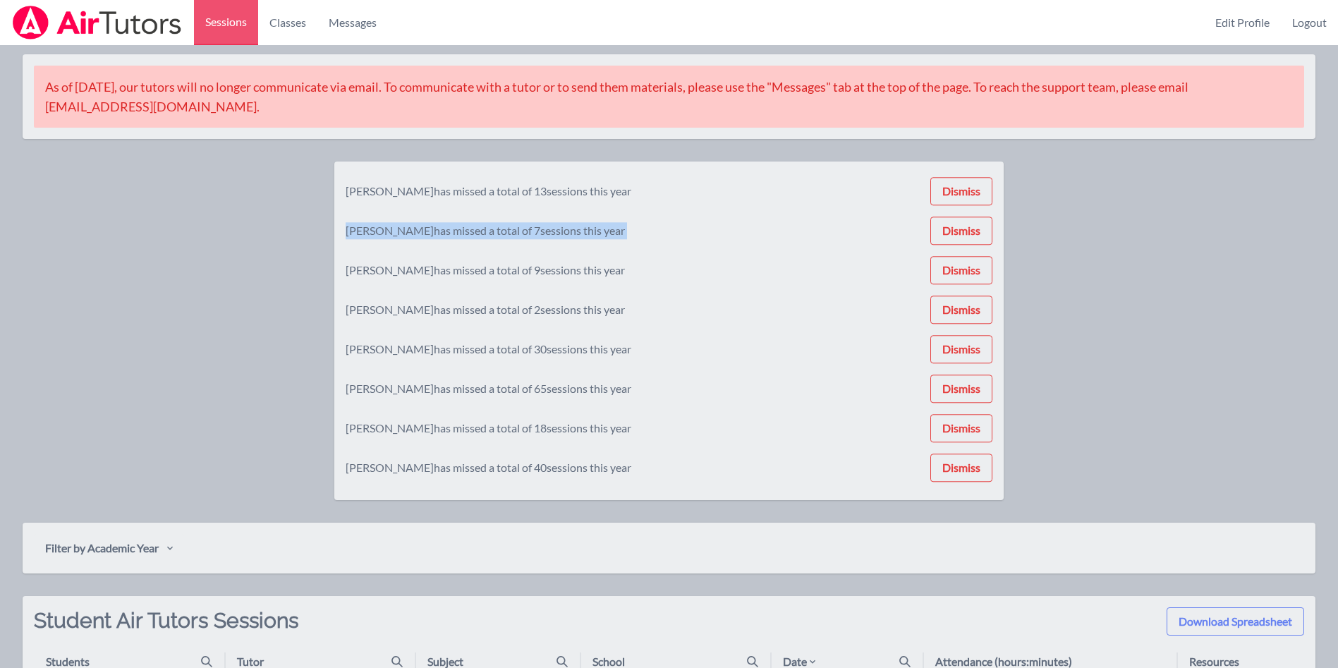
click at [973, 185] on div "[PERSON_NAME] has missed a total of 13 sessions this year Dismiss [PERSON_NAME]…" at bounding box center [669, 331] width 647 height 316
click at [973, 185] on button "Dismiss" at bounding box center [961, 187] width 62 height 28
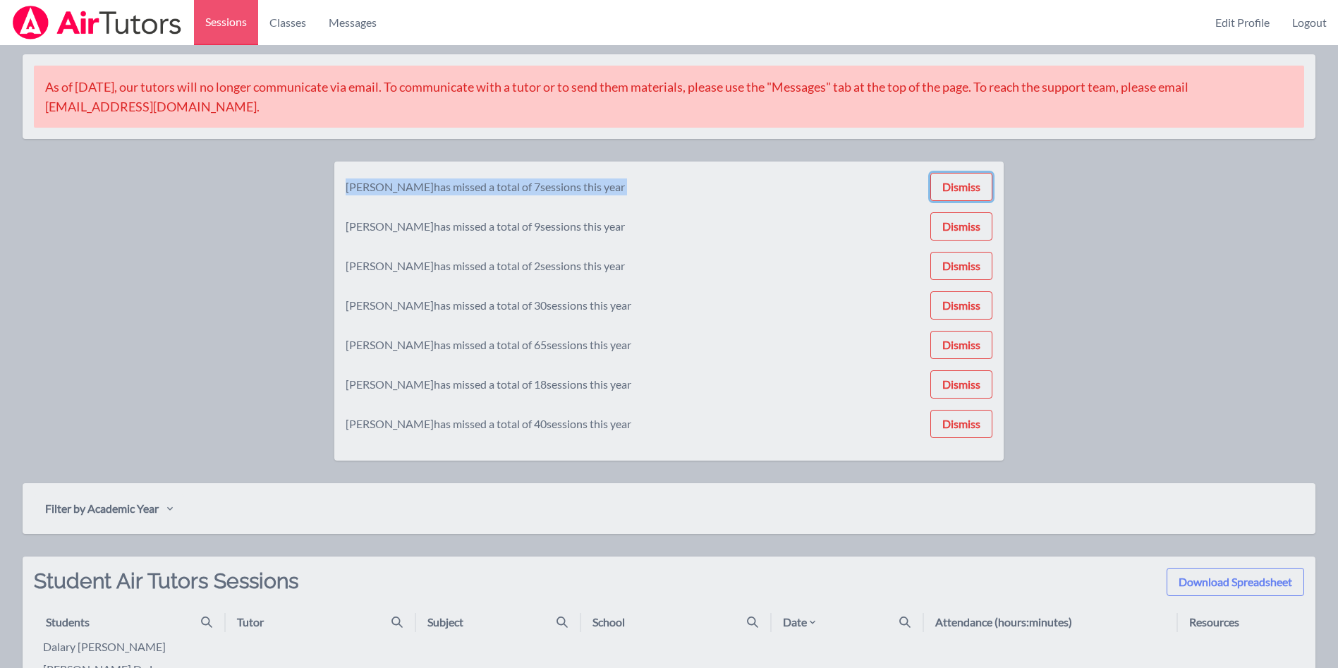
click at [973, 185] on button "Dismiss" at bounding box center [961, 187] width 62 height 28
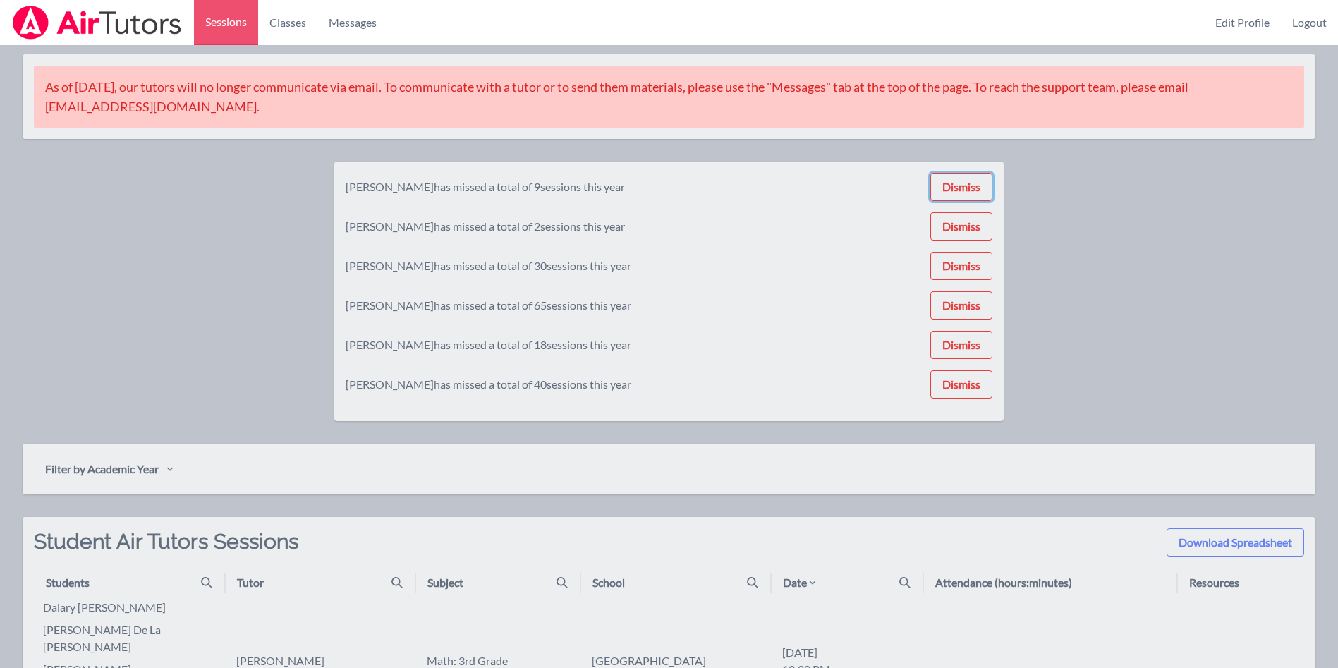
click at [973, 185] on button "Dismiss" at bounding box center [961, 187] width 62 height 28
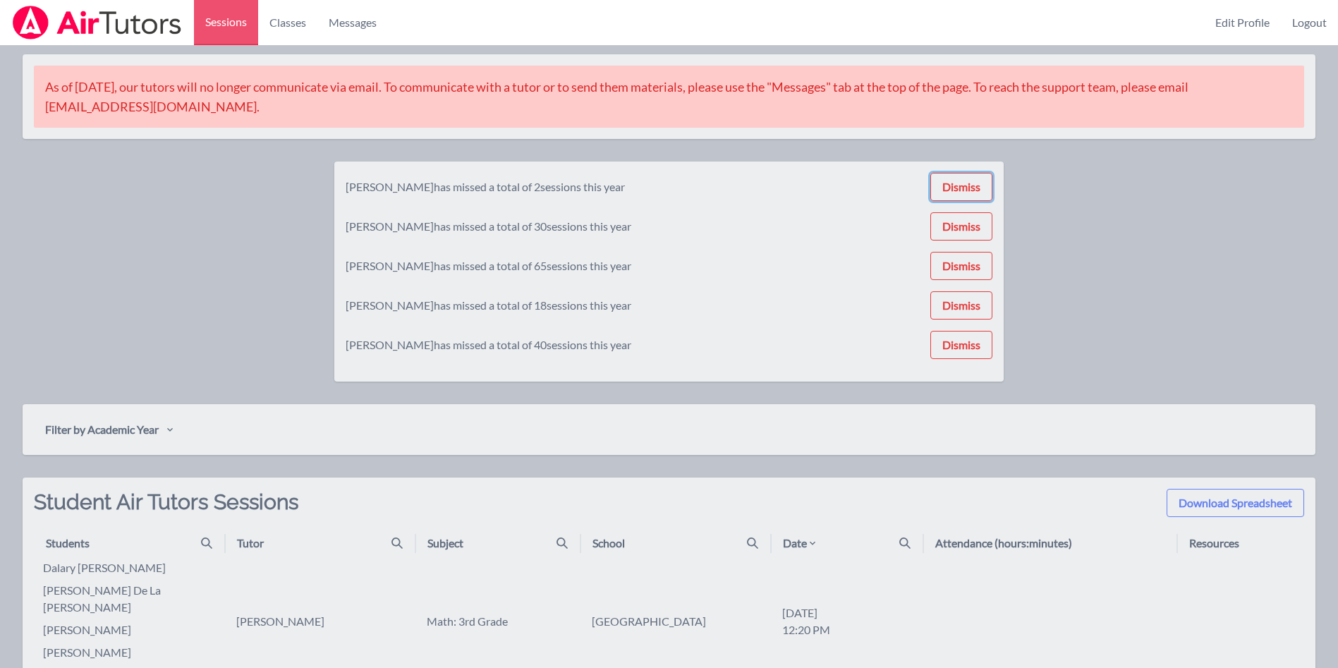
click at [973, 185] on button "Dismiss" at bounding box center [961, 187] width 62 height 28
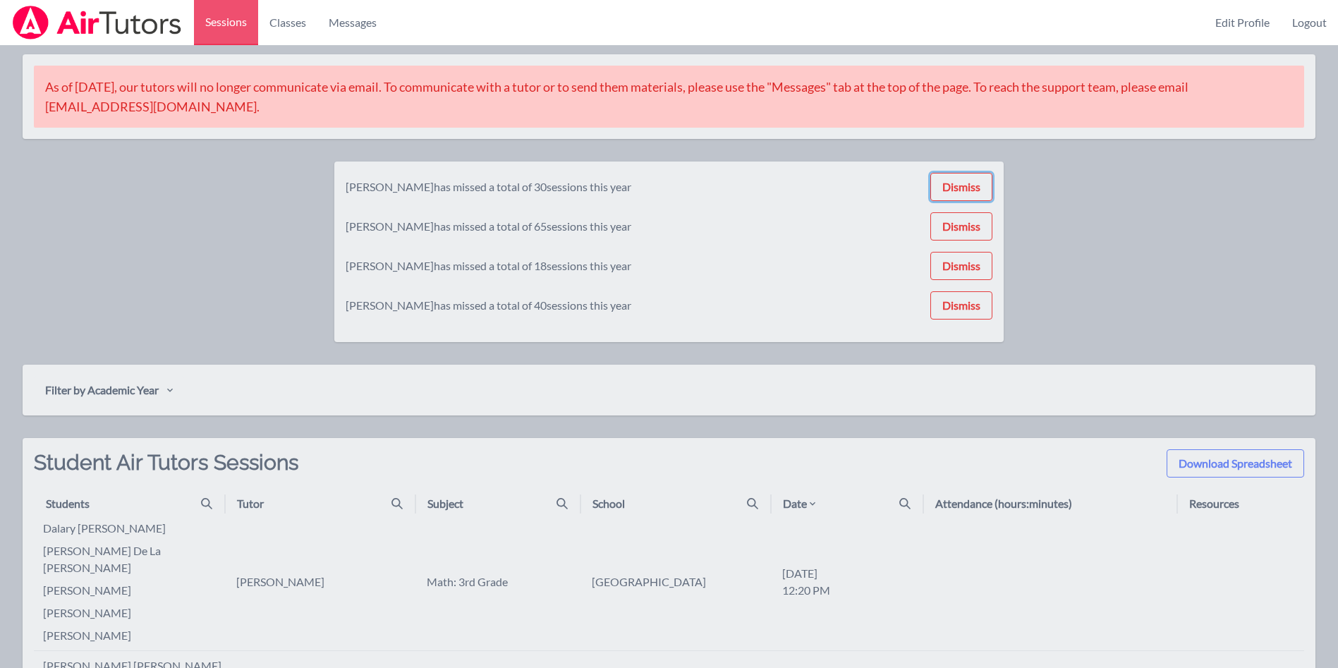
click at [973, 185] on button "Dismiss" at bounding box center [961, 187] width 62 height 28
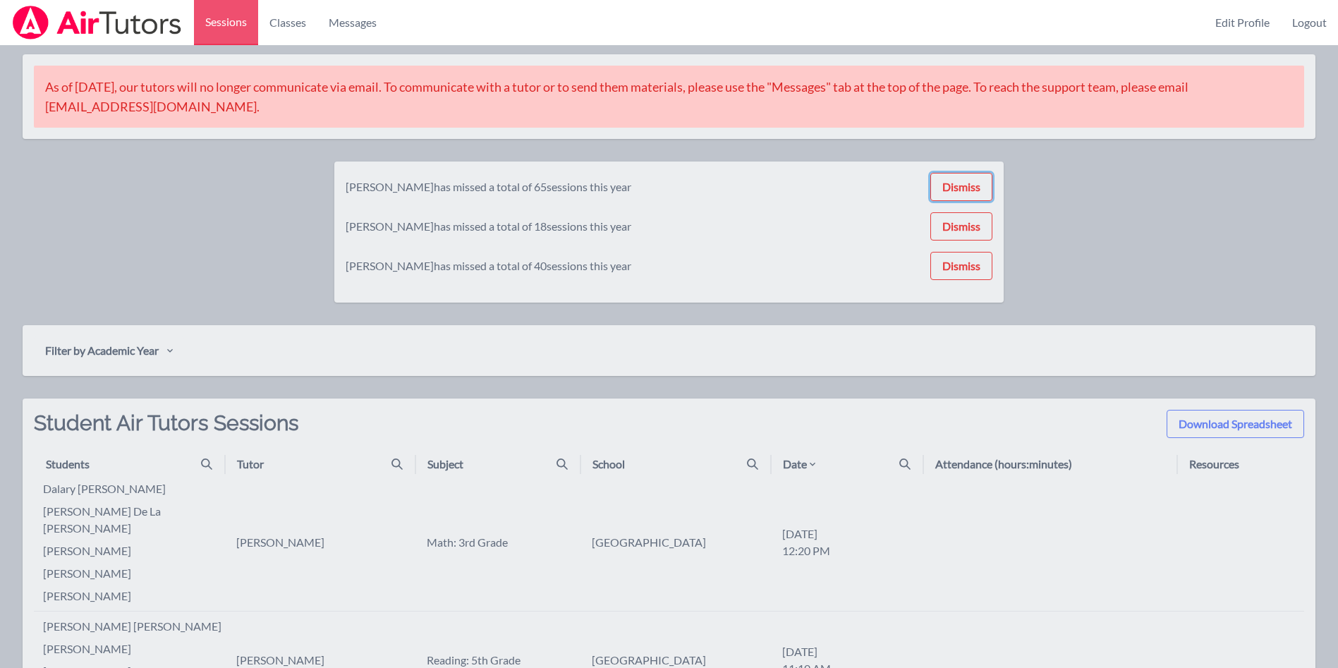
click at [973, 185] on button "Dismiss" at bounding box center [961, 187] width 62 height 28
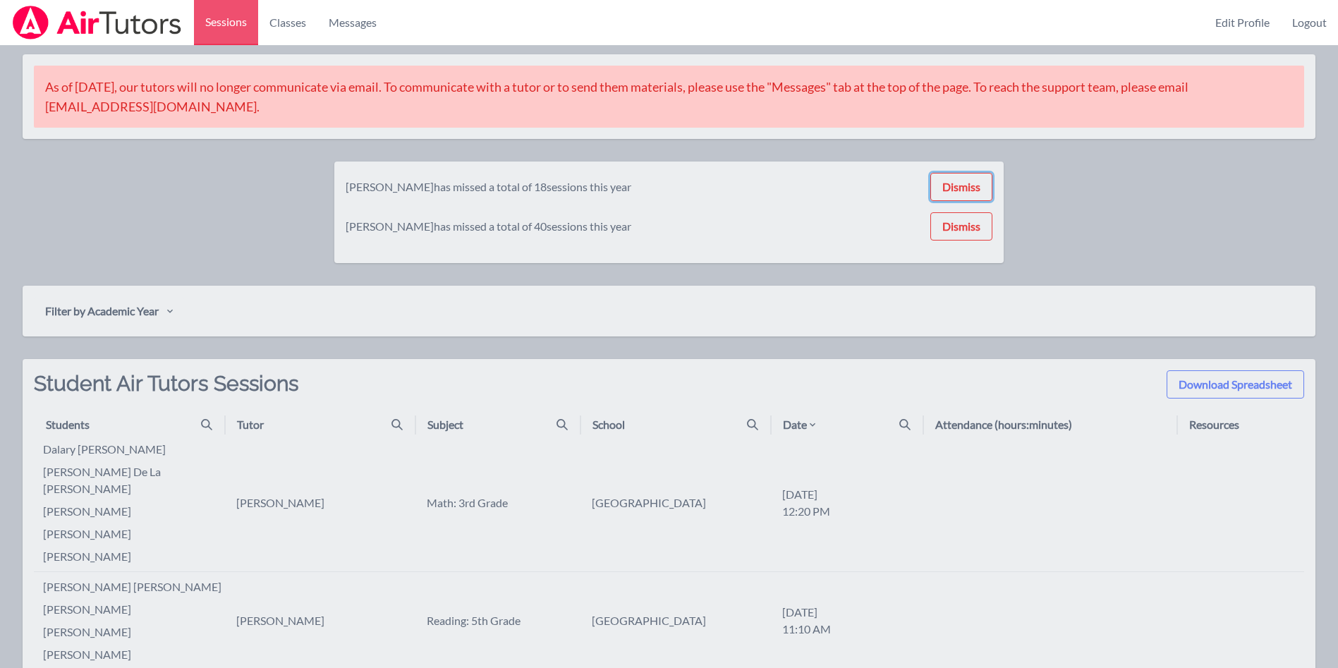
click at [973, 185] on button "Dismiss" at bounding box center [961, 187] width 62 height 28
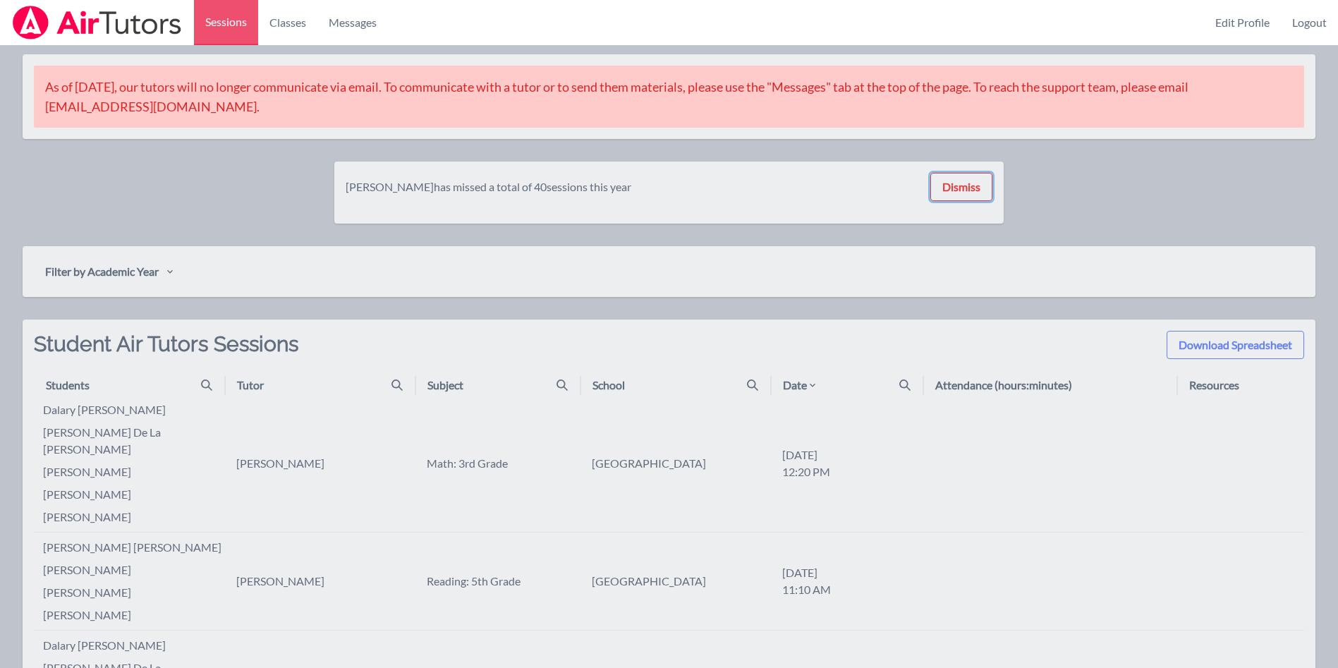
click at [973, 185] on button "Dismiss" at bounding box center [961, 187] width 62 height 28
